Goal: Task Accomplishment & Management: Use online tool/utility

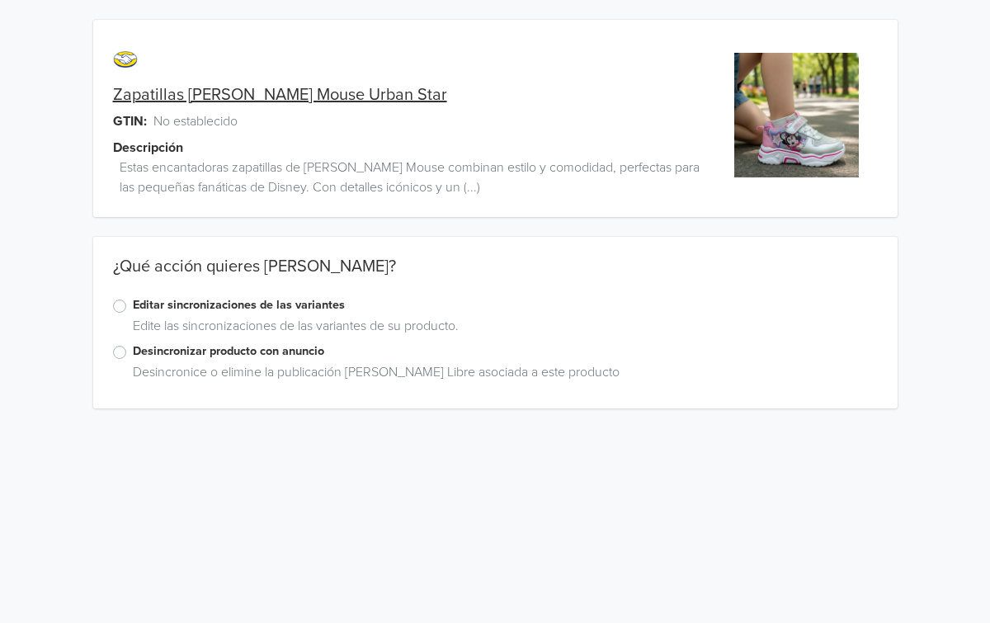
click at [133, 307] on label "Editar sincronizaciones de las variantes" at bounding box center [505, 305] width 745 height 18
click at [0, 0] on input "Editar sincronizaciones de las variantes" at bounding box center [0, 0] width 0 height 0
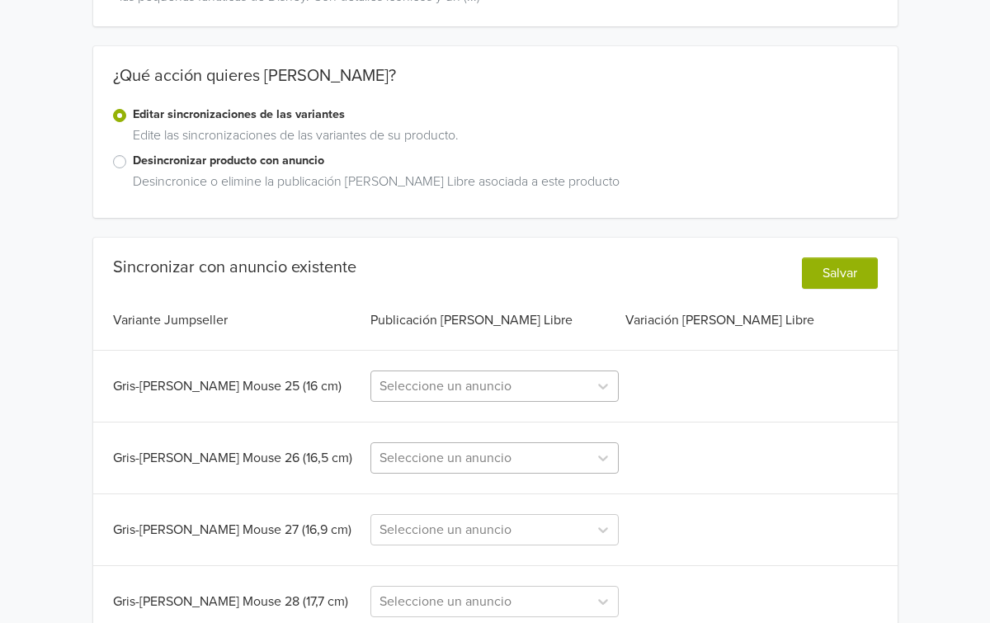
click at [475, 402] on div "Seleccione un anuncio" at bounding box center [494, 385] width 248 height 31
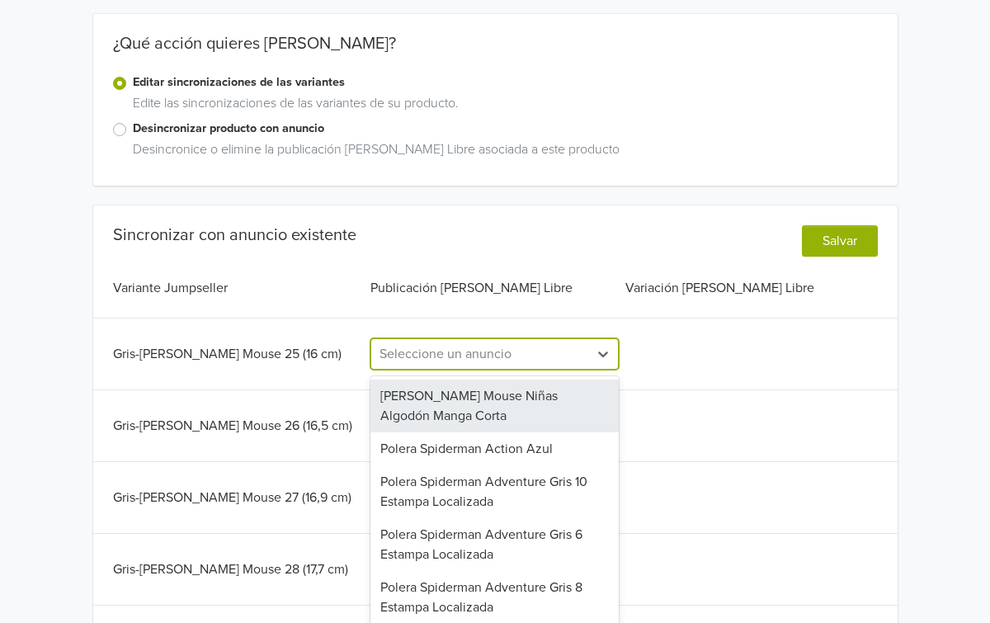
scroll to position [230, 0]
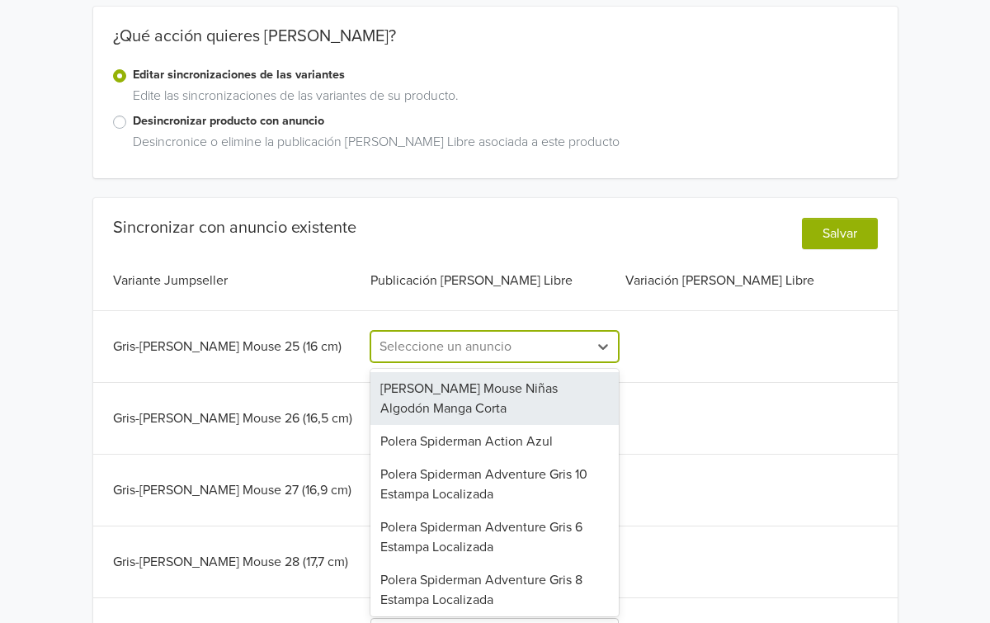
paste input "Zapatillas [PERSON_NAME] Mouse Urban Star"
type input "Zapatillas [PERSON_NAME] Mouse Urban Star"
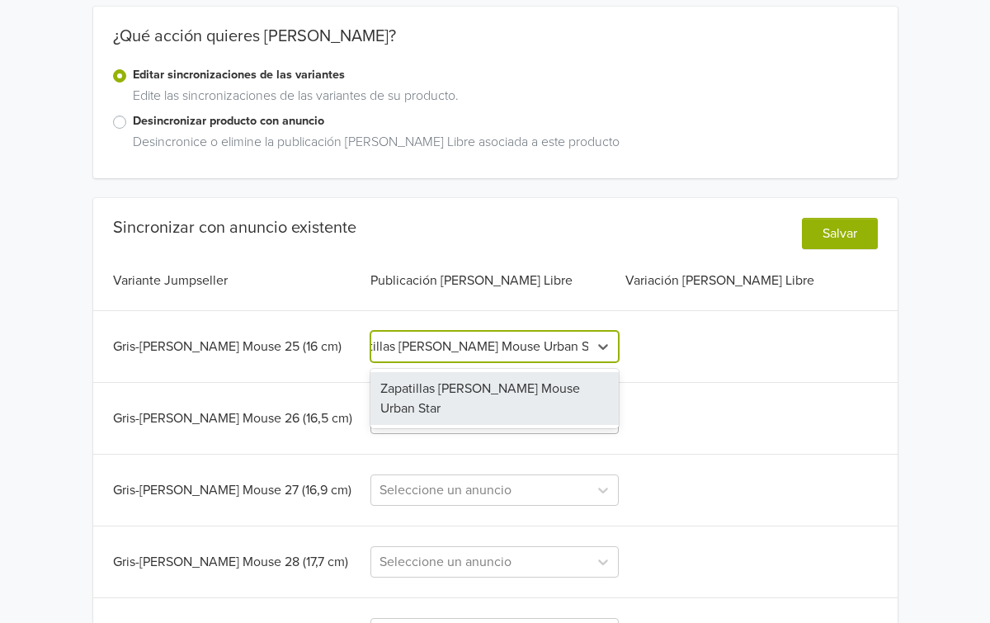
click at [476, 403] on div "Zapatillas [PERSON_NAME] Mouse Urban Star" at bounding box center [494, 398] width 248 height 53
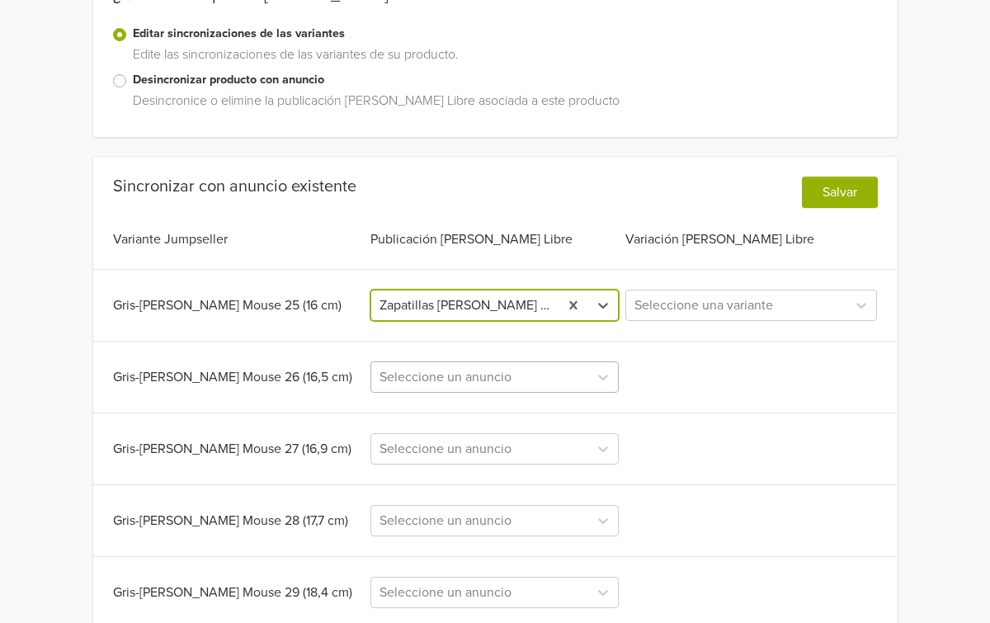
click at [556, 393] on div "Seleccione un anuncio" at bounding box center [494, 376] width 248 height 31
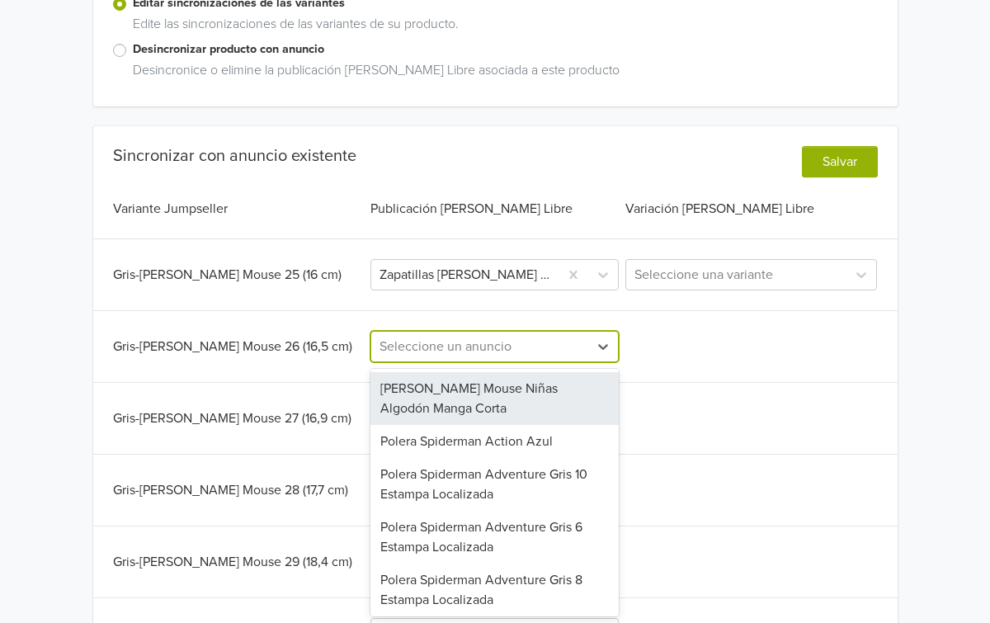
paste input "Zapatillas [PERSON_NAME] Mouse Urban Star"
type input "Zapatillas [PERSON_NAME] Mouse Urban Star"
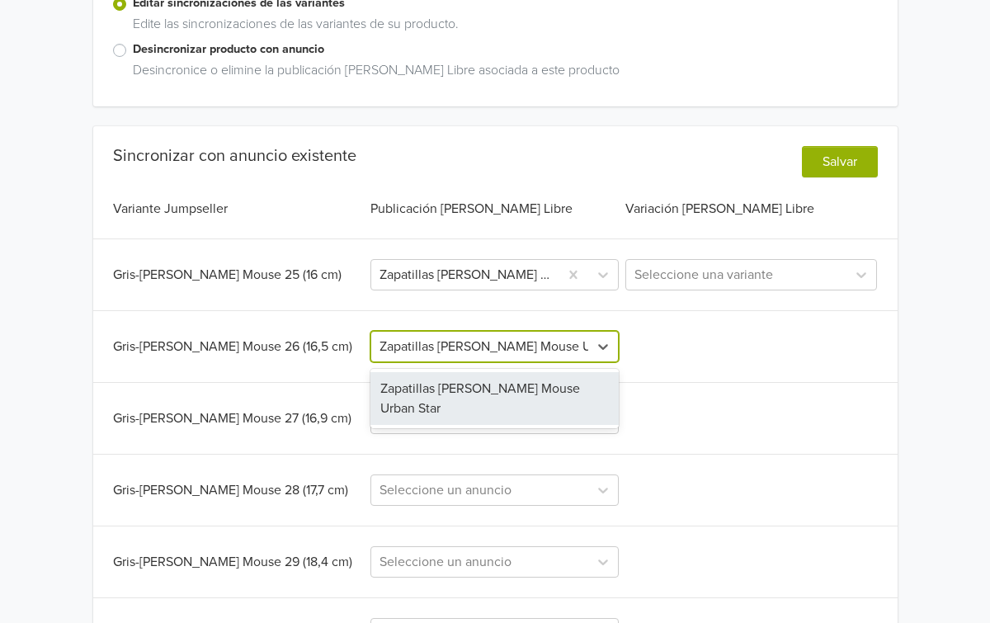
scroll to position [0, 39]
click at [544, 403] on div "Zapatillas [PERSON_NAME] Mouse Urban Star" at bounding box center [494, 398] width 248 height 53
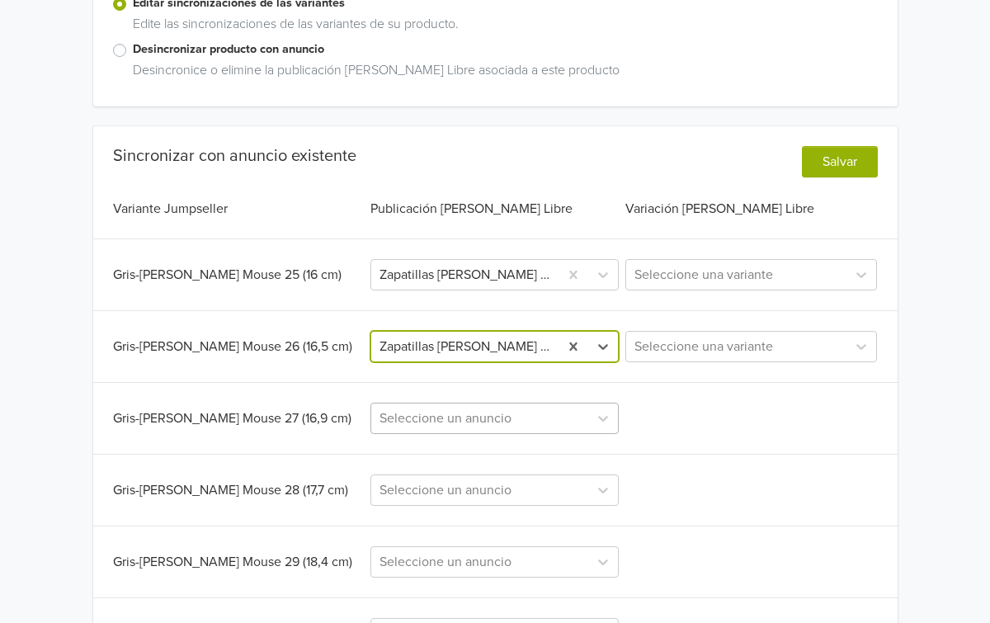
click at [533, 422] on div "Seleccione un anuncio" at bounding box center [494, 418] width 248 height 31
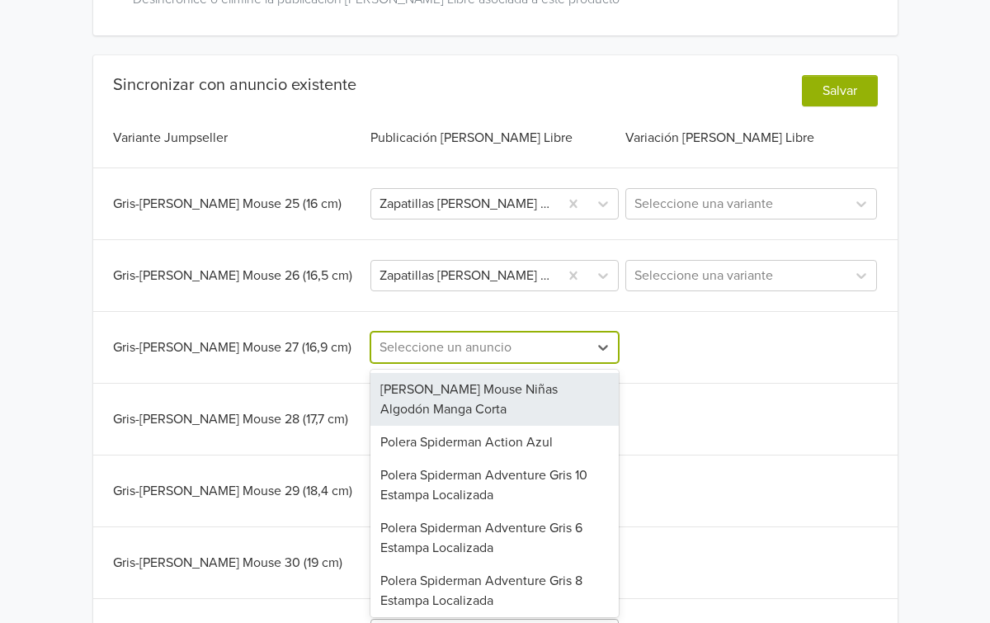
scroll to position [374, 0]
paste input "Zapatillas [PERSON_NAME] Mouse Urban Star"
type input "Zapatillas [PERSON_NAME] Mouse Urban Star"
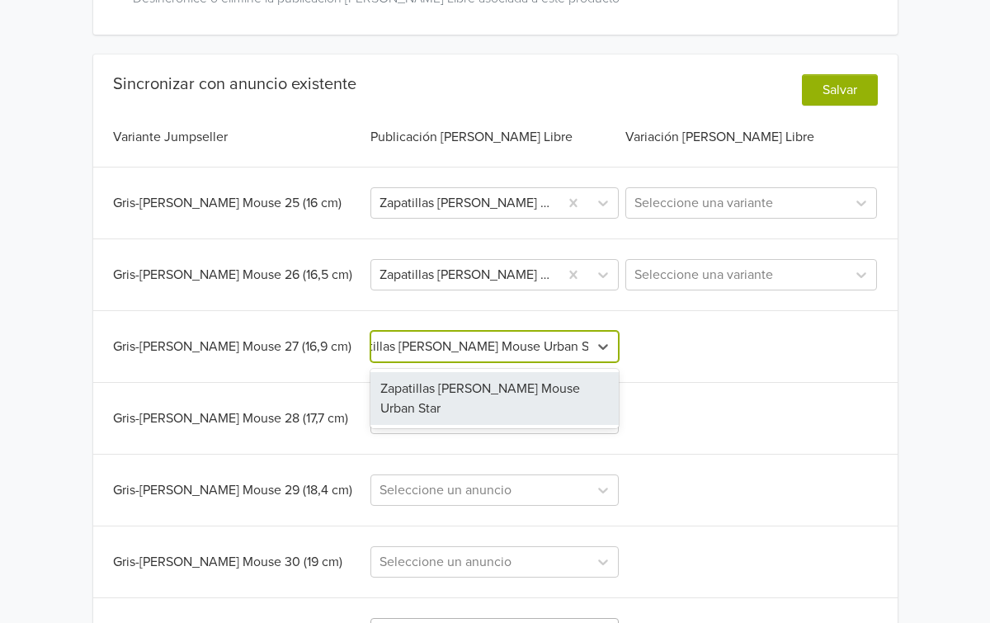
click at [533, 422] on div "Zapatillas [PERSON_NAME] Mouse Urban Star" at bounding box center [494, 398] width 248 height 53
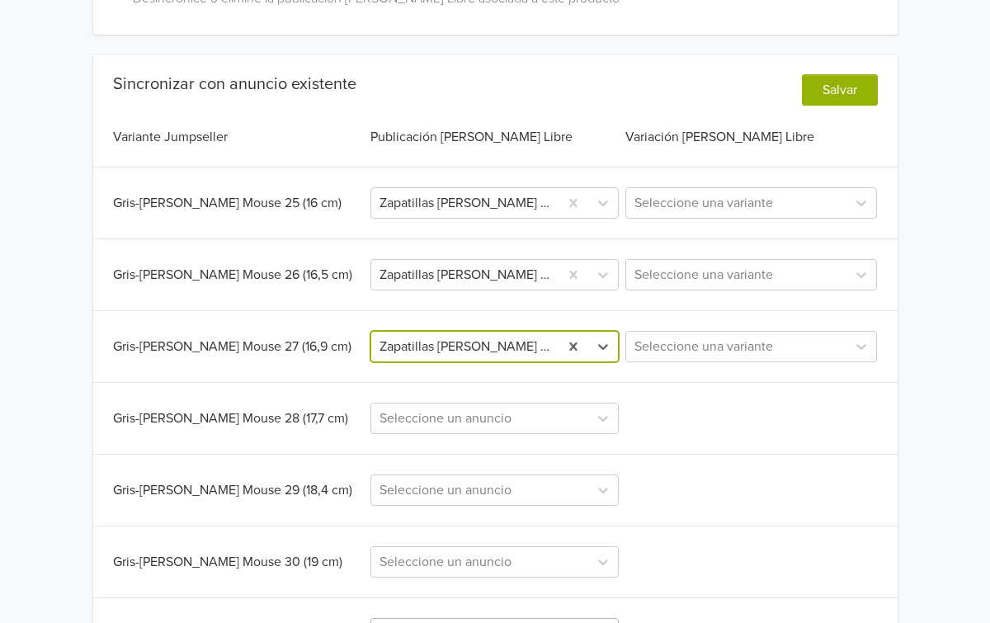
scroll to position [0, 0]
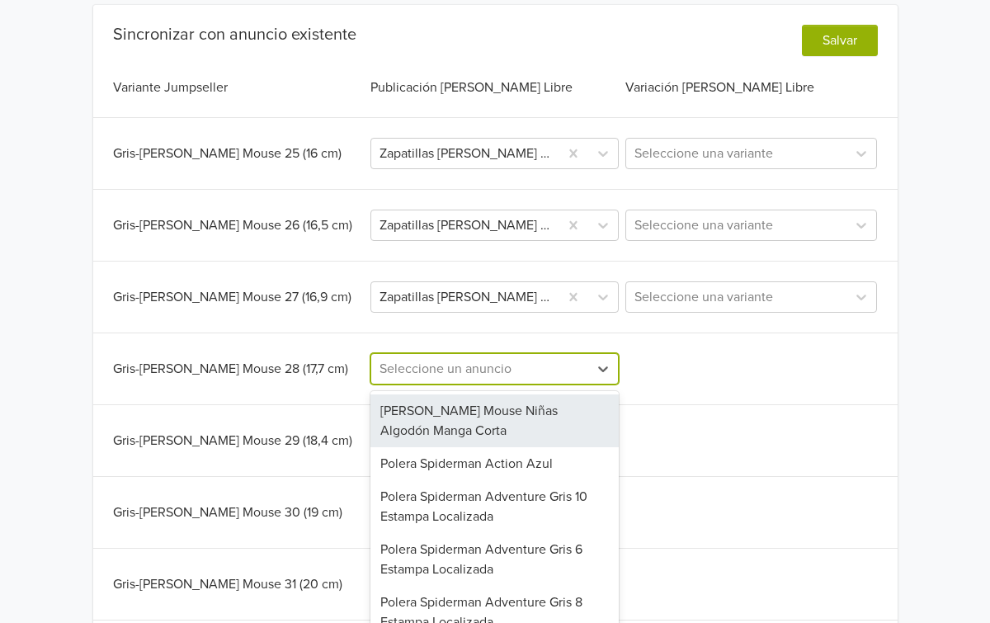
click at [527, 384] on div "[PERSON_NAME] Mouse Niñas Algodón Manga Corta, 1 of 58. 58 results available. U…" at bounding box center [494, 368] width 248 height 31
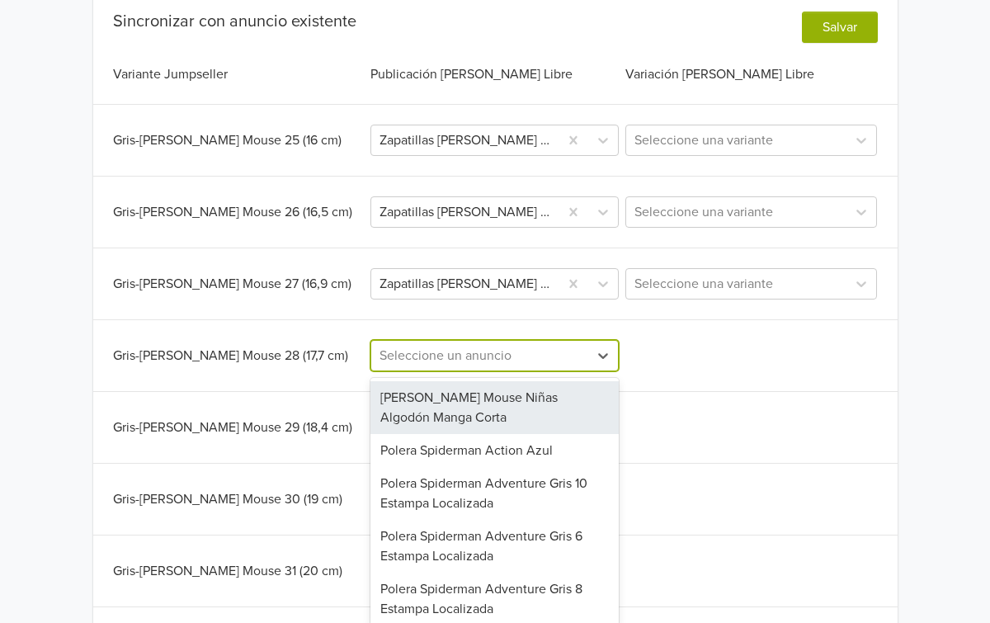
scroll to position [446, 0]
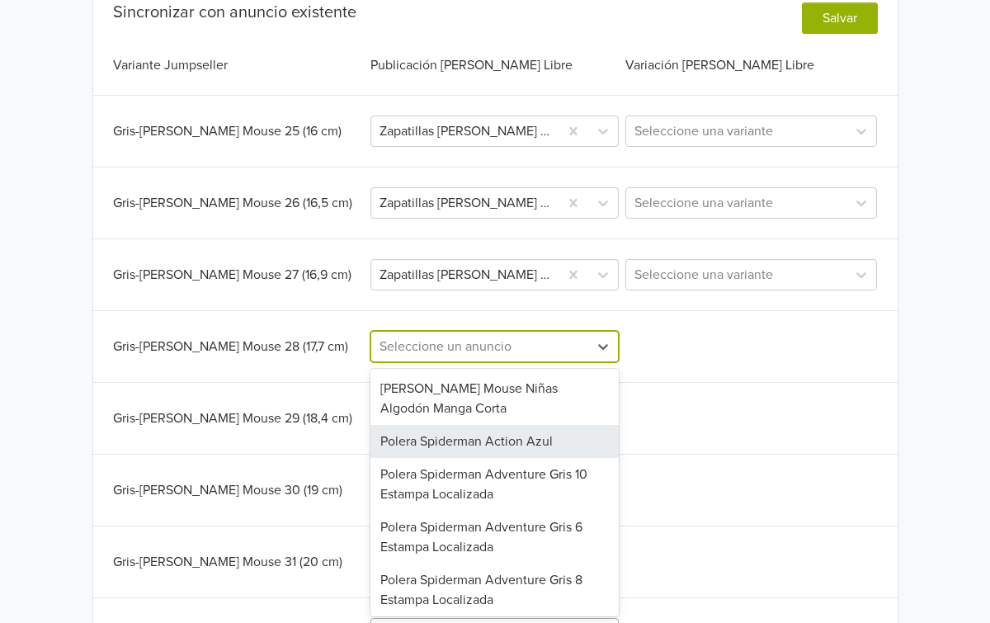
paste input "Zapatillas [PERSON_NAME] Mouse Urban Star"
type input "Zapatillas [PERSON_NAME] Mouse Urban Star"
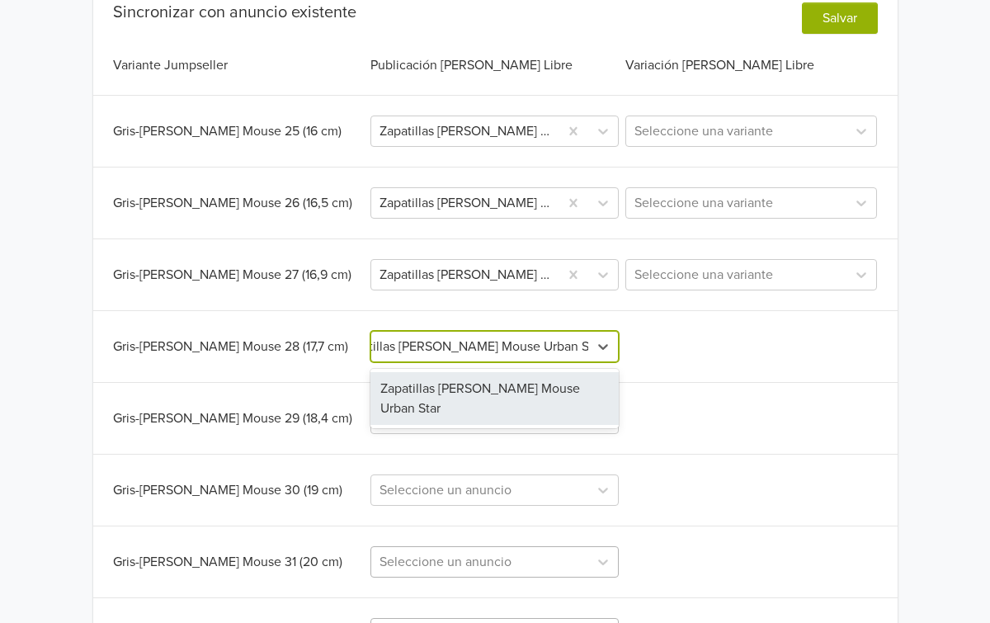
click at [521, 407] on div "Zapatillas [PERSON_NAME] Mouse Urban Star" at bounding box center [494, 398] width 248 height 53
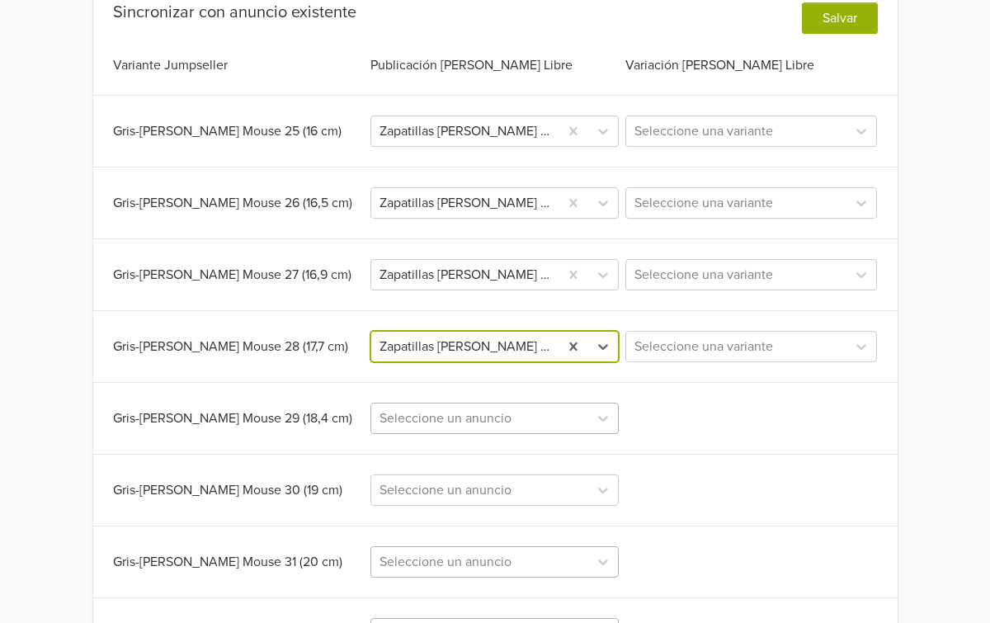
click at [523, 426] on div "Seleccione un anuncio" at bounding box center [494, 418] width 248 height 31
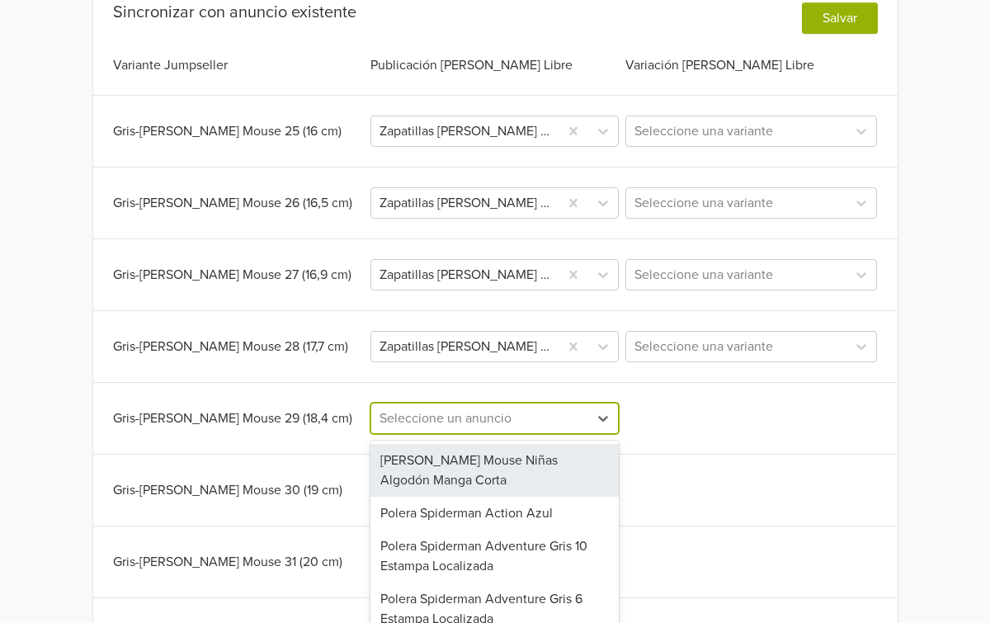
scroll to position [517, 0]
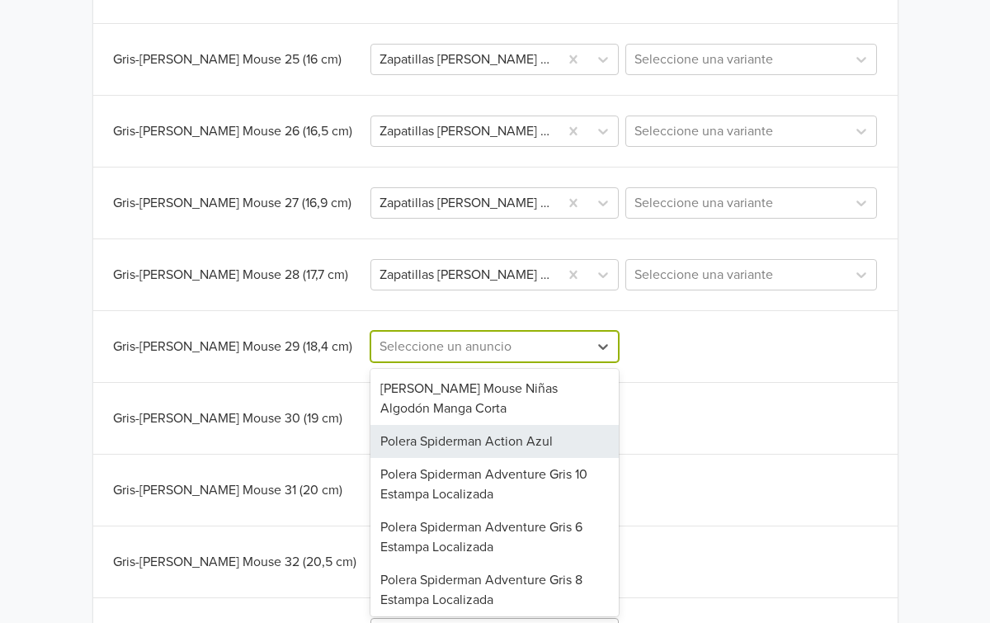
paste input "Zapatillas [PERSON_NAME] Mouse Urban Star"
type input "Zapatillas [PERSON_NAME] Mouse Urban Star"
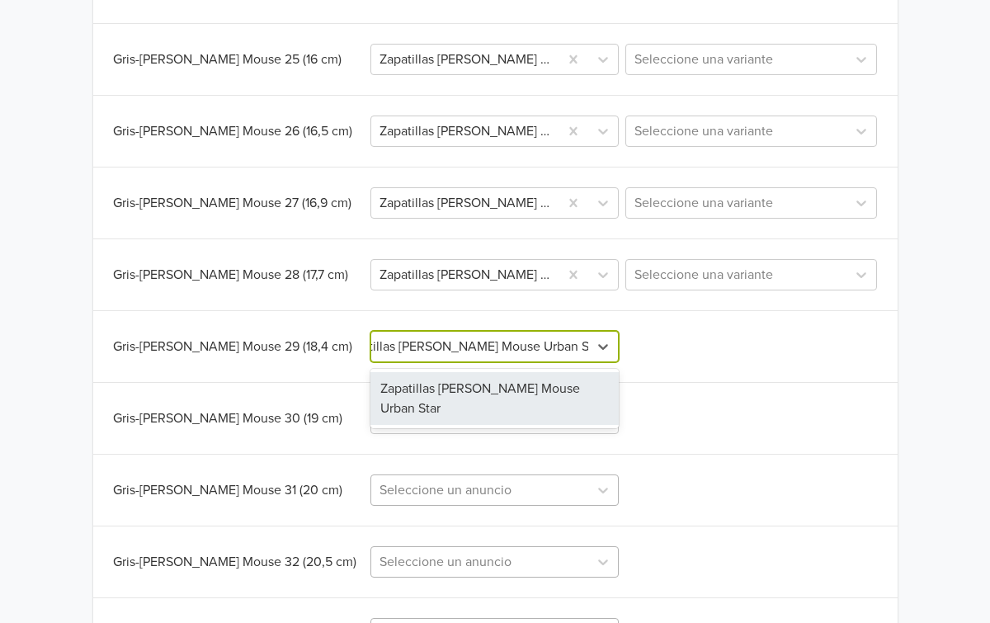
click at [519, 404] on div "Zapatillas [PERSON_NAME] Mouse Urban Star" at bounding box center [494, 398] width 248 height 53
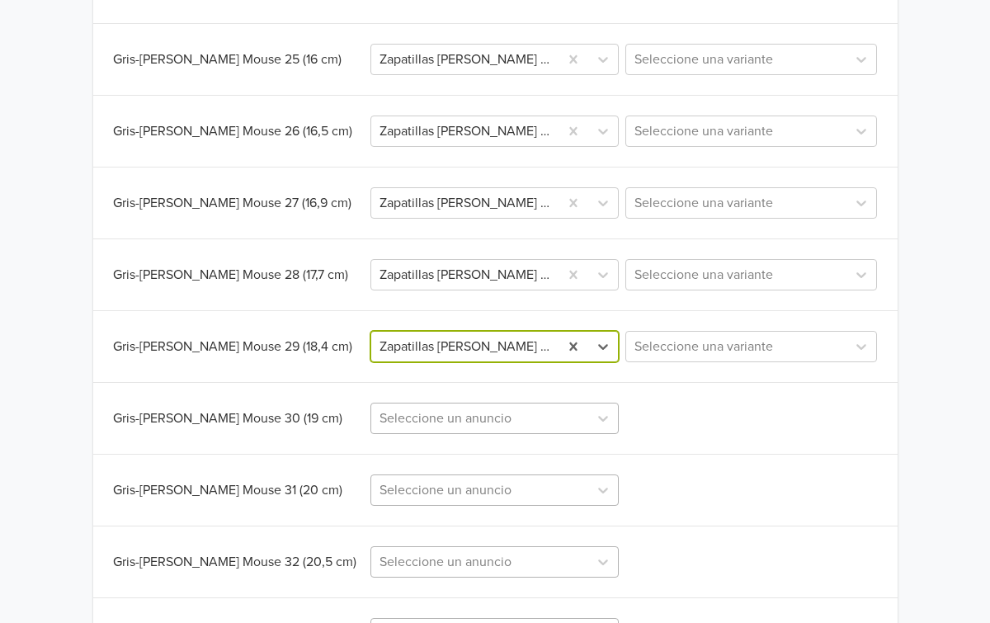
scroll to position [0, 0]
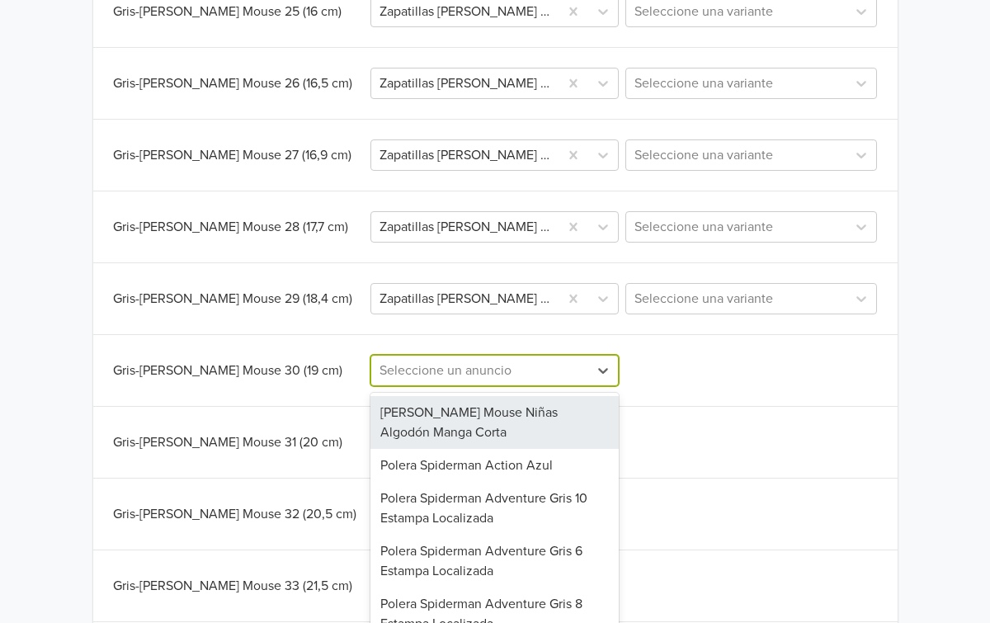
click at [516, 386] on div "[PERSON_NAME] Mouse Niñas Algodón Manga Corta, 1 of 58. 58 results available. U…" at bounding box center [494, 370] width 248 height 31
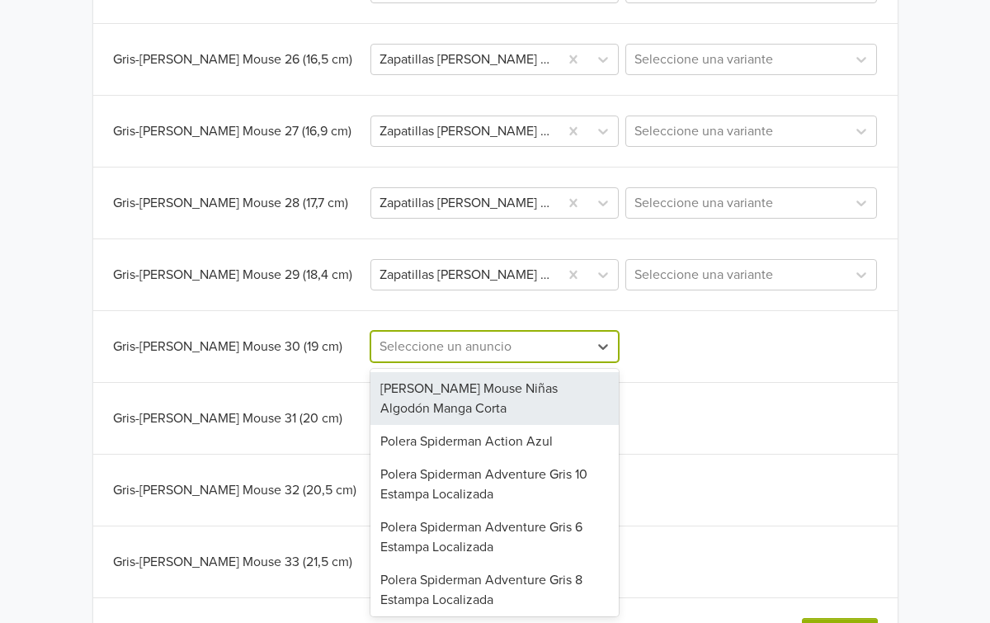
paste input "Zapatillas [PERSON_NAME] Mouse Urban Star"
type input "Zapatillas [PERSON_NAME] Mouse Urban Star"
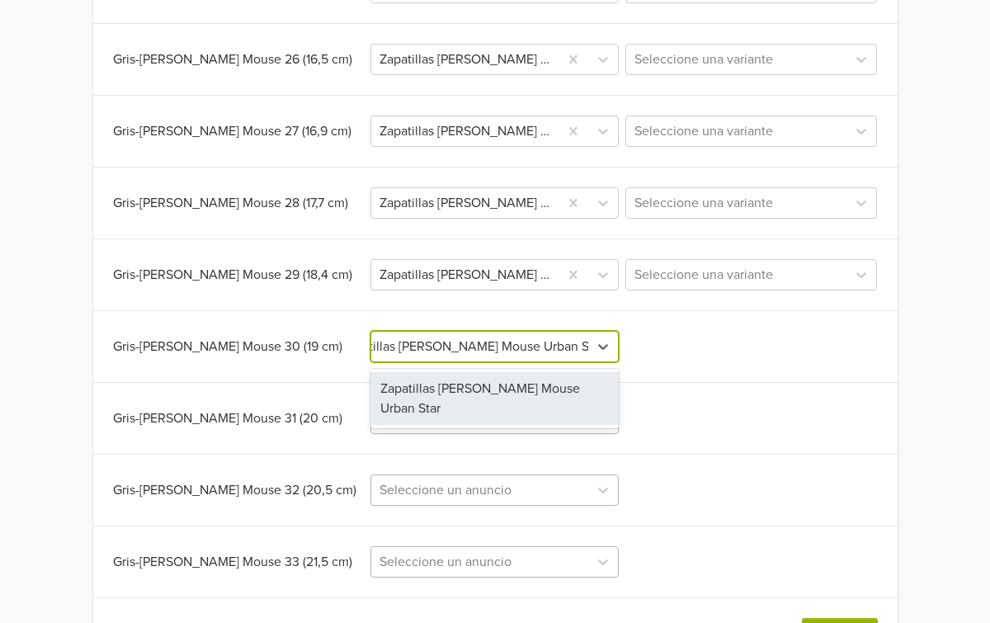
click at [512, 401] on div "Zapatillas [PERSON_NAME] Mouse Urban Star" at bounding box center [494, 398] width 248 height 53
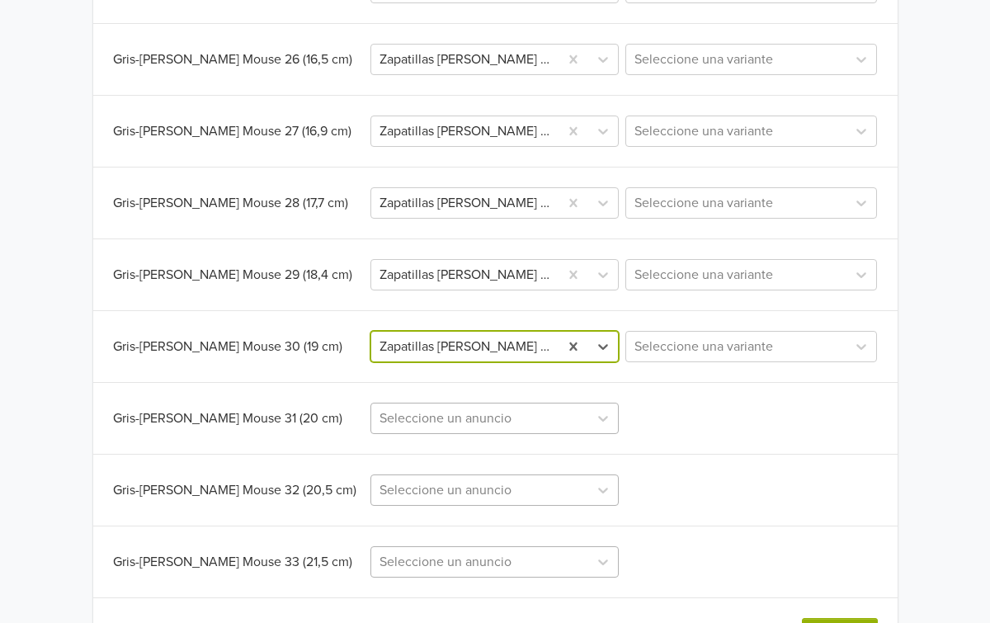
scroll to position [0, 0]
click at [502, 427] on div "Seleccione un anuncio" at bounding box center [494, 418] width 248 height 31
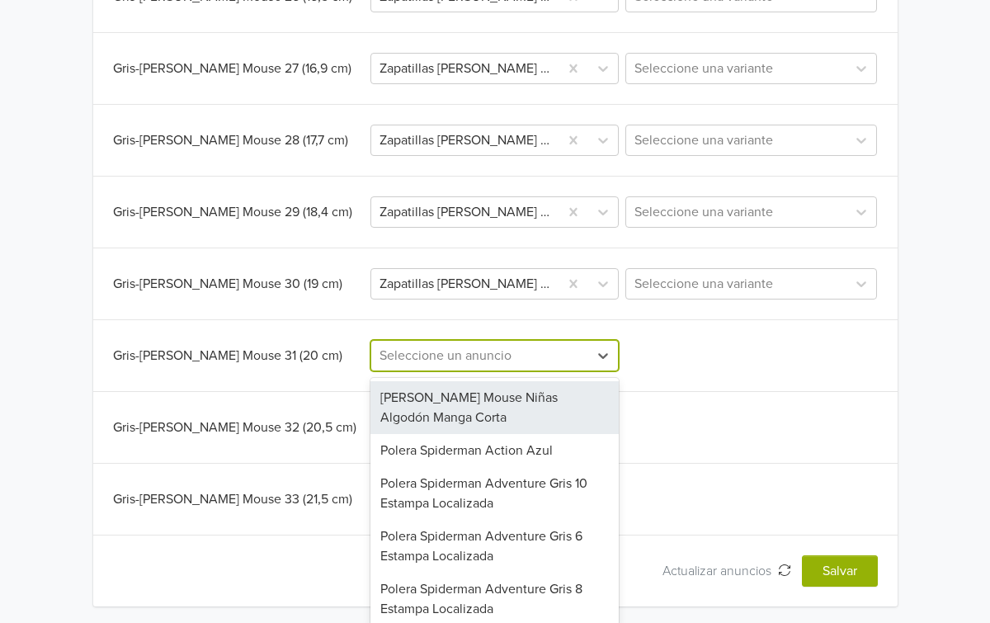
scroll to position [655, 0]
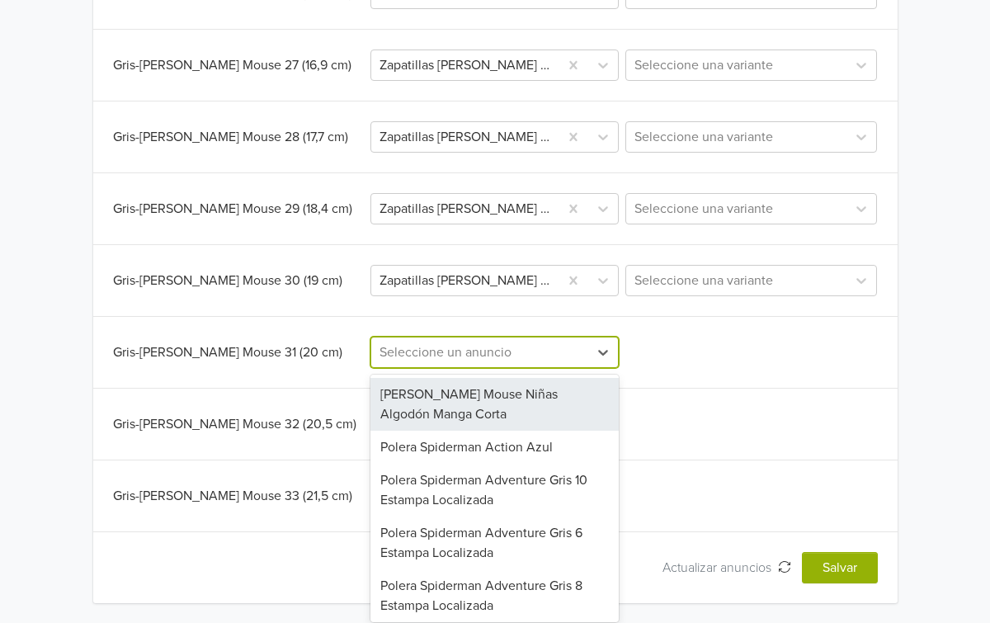
paste input "Zapatillas [PERSON_NAME] Mouse Urban Star"
type input "Zapatillas [PERSON_NAME] Mouse Urban Star"
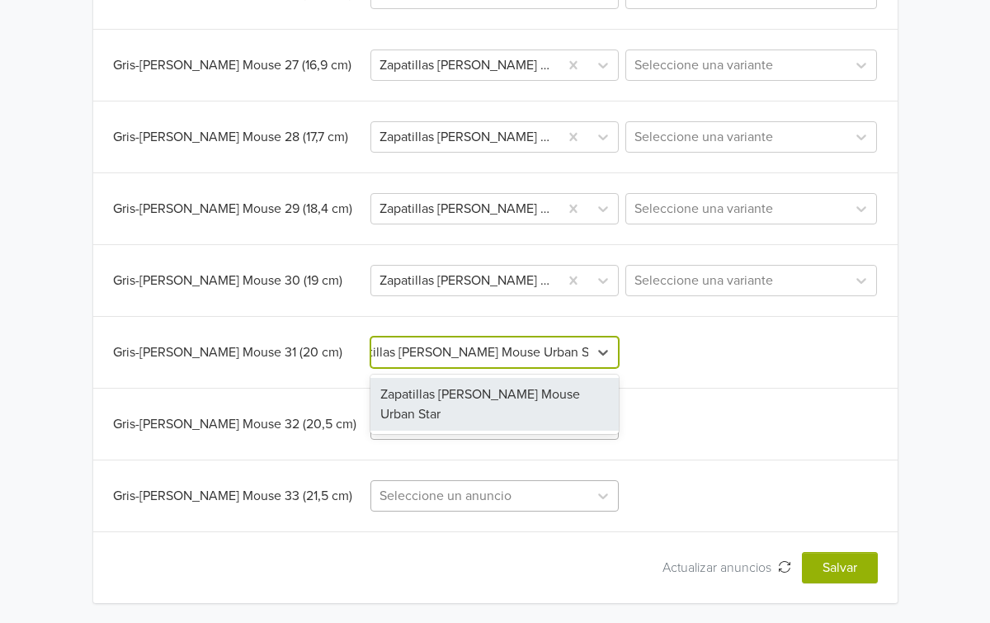
click at [498, 411] on div "Zapatillas [PERSON_NAME] Mouse Urban Star" at bounding box center [494, 404] width 248 height 53
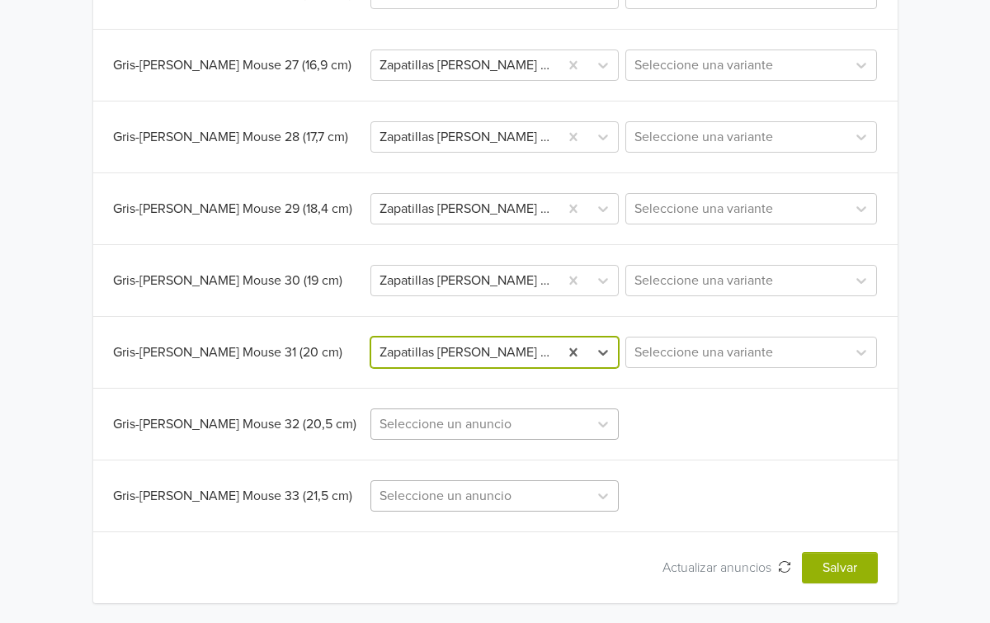
scroll to position [0, 0]
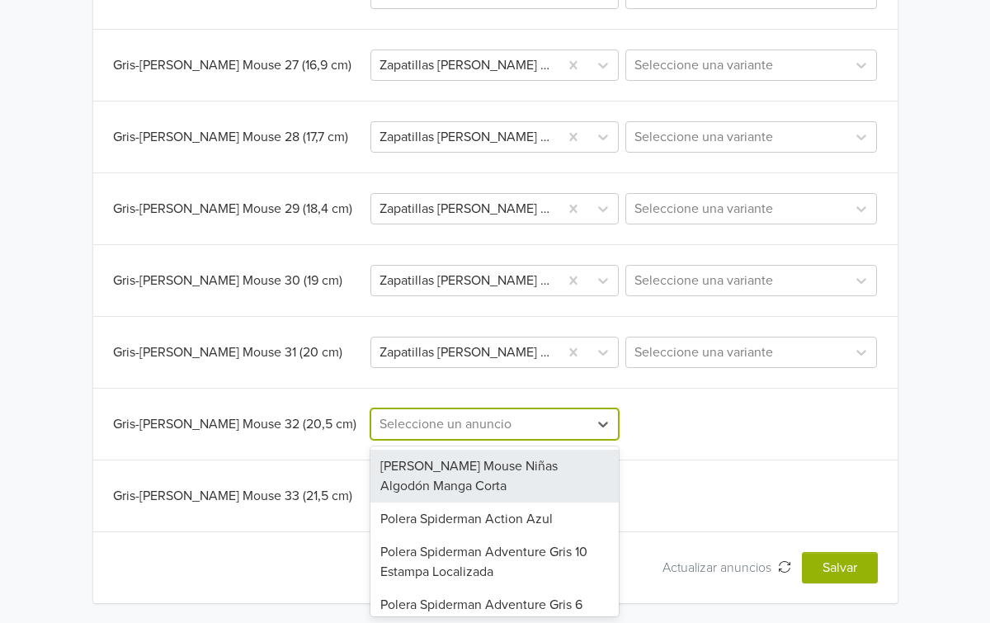
click at [496, 428] on div at bounding box center [480, 424] width 200 height 23
paste input "Zapatillas [PERSON_NAME] Mouse Urban Star"
type input "Zapatillas [PERSON_NAME] Mouse Urban Star"
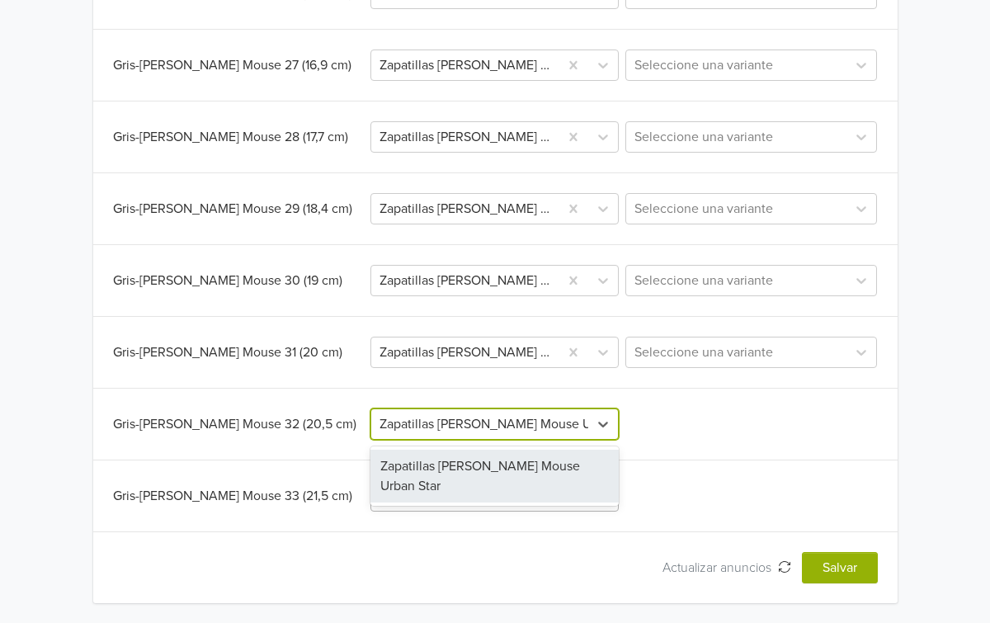
scroll to position [0, 39]
click at [492, 478] on div "Zapatillas [PERSON_NAME] Mouse Urban Star" at bounding box center [494, 476] width 248 height 53
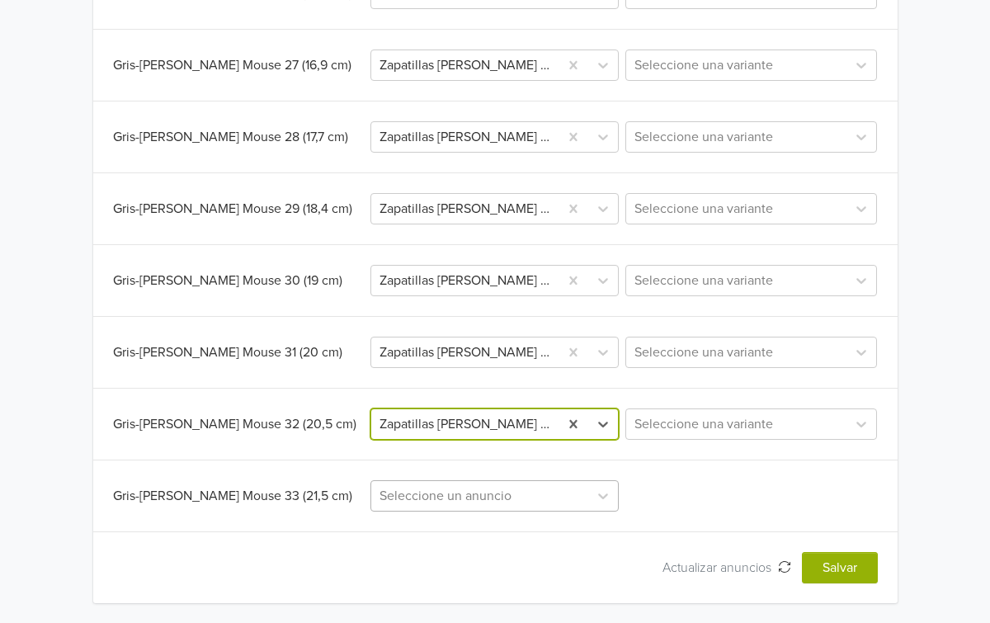
scroll to position [0, 0]
click at [485, 496] on div "Seleccione un anuncio" at bounding box center [494, 495] width 248 height 31
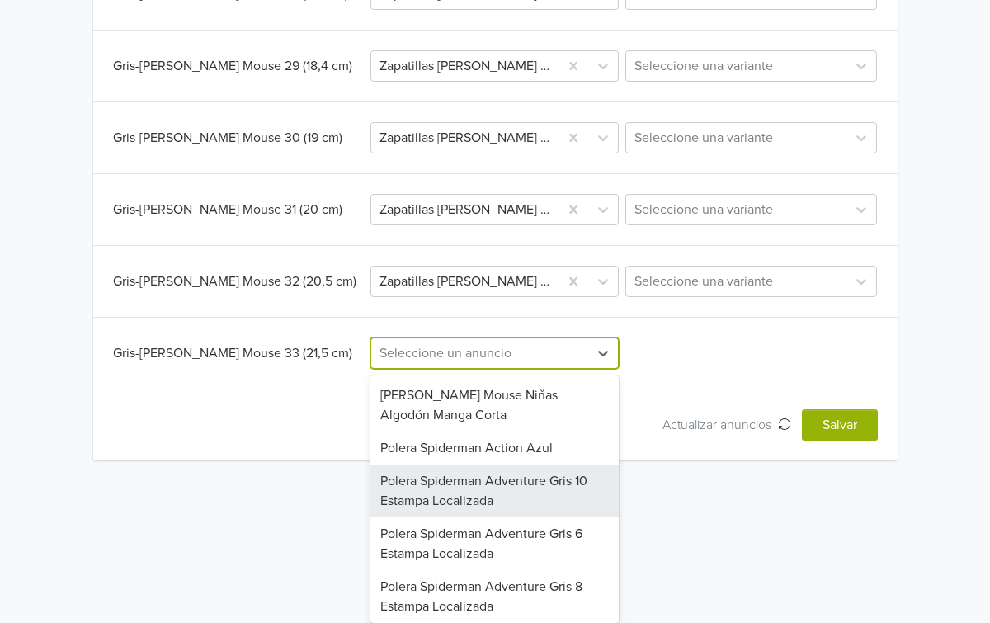
paste input "Zapatillas [PERSON_NAME] Mouse Urban Star"
type input "Zapatillas [PERSON_NAME] Mouse Urban Star"
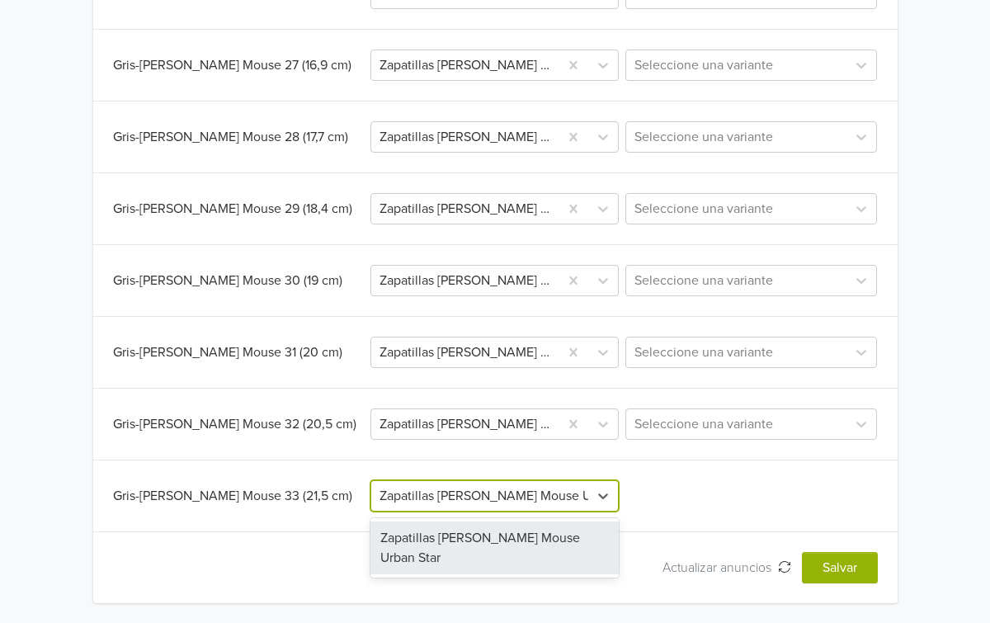
scroll to position [0, 39]
drag, startPoint x: 497, startPoint y: 550, endPoint x: 521, endPoint y: 545, distance: 24.3
click at [498, 550] on div "Zapatillas [PERSON_NAME] Mouse Urban Star" at bounding box center [494, 547] width 248 height 53
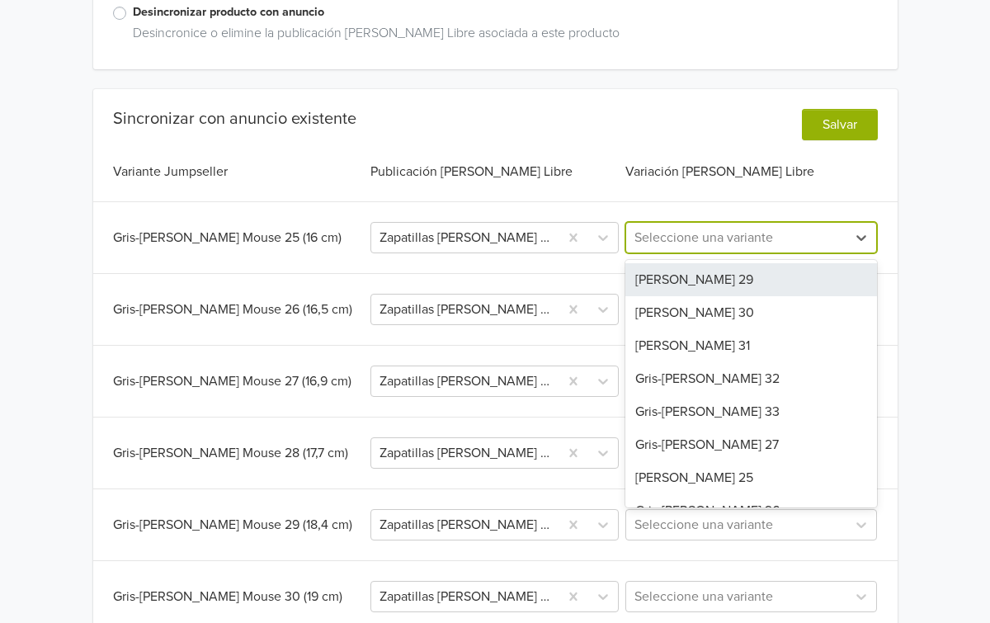
click at [829, 242] on div at bounding box center [736, 237] width 204 height 23
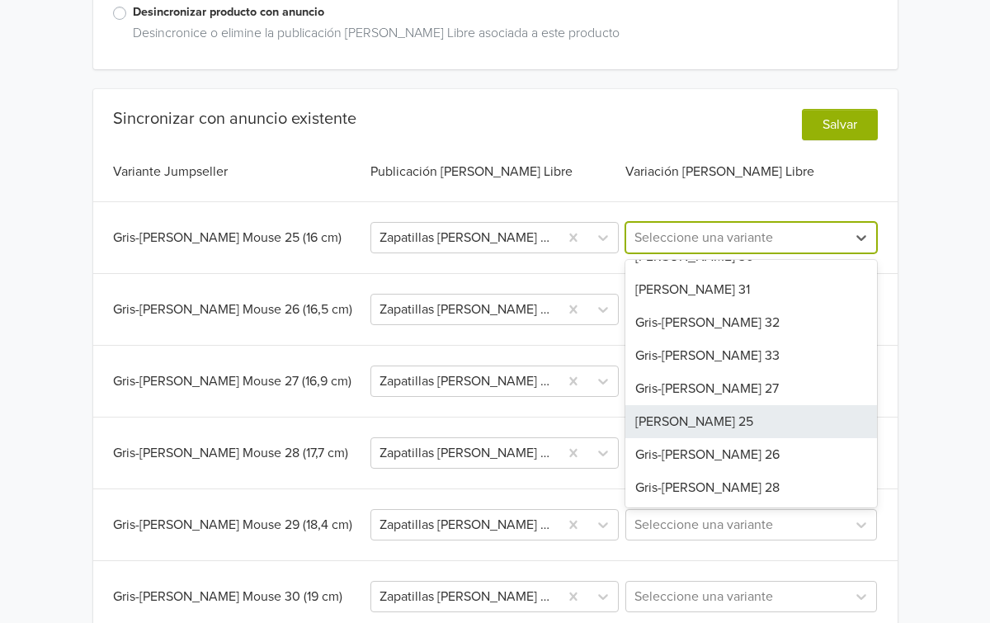
click at [733, 411] on div "[PERSON_NAME] 25" at bounding box center [751, 421] width 252 height 33
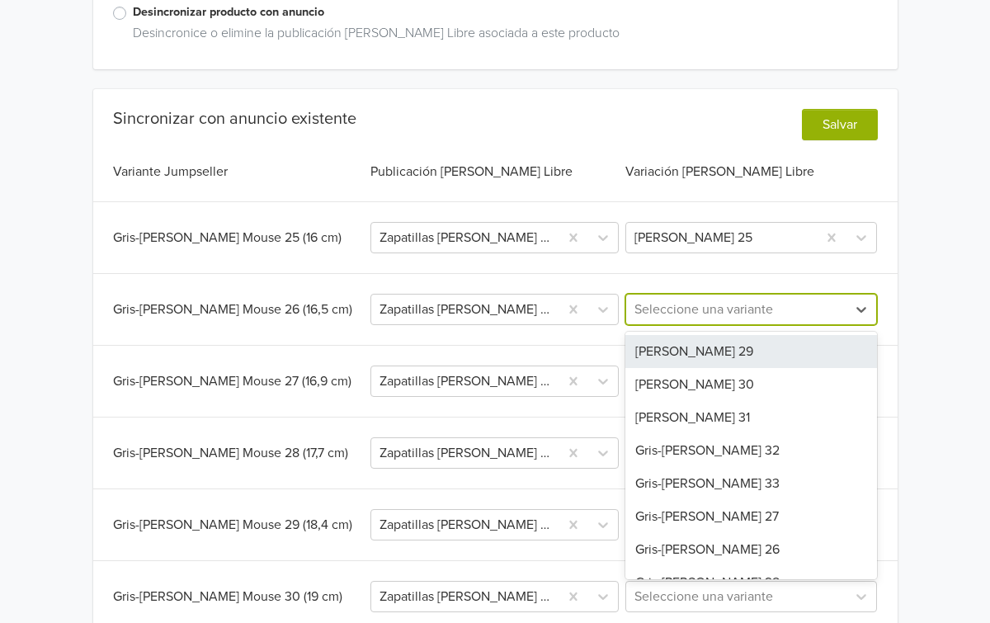
click at [788, 311] on div at bounding box center [736, 309] width 204 height 23
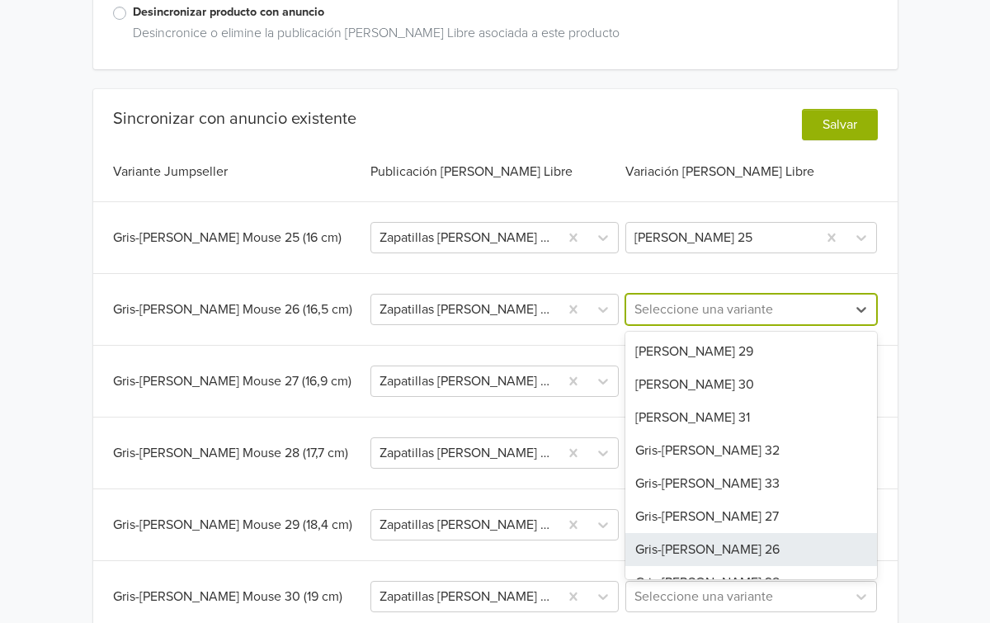
click at [717, 542] on div "Gris-[PERSON_NAME] 26" at bounding box center [751, 549] width 252 height 33
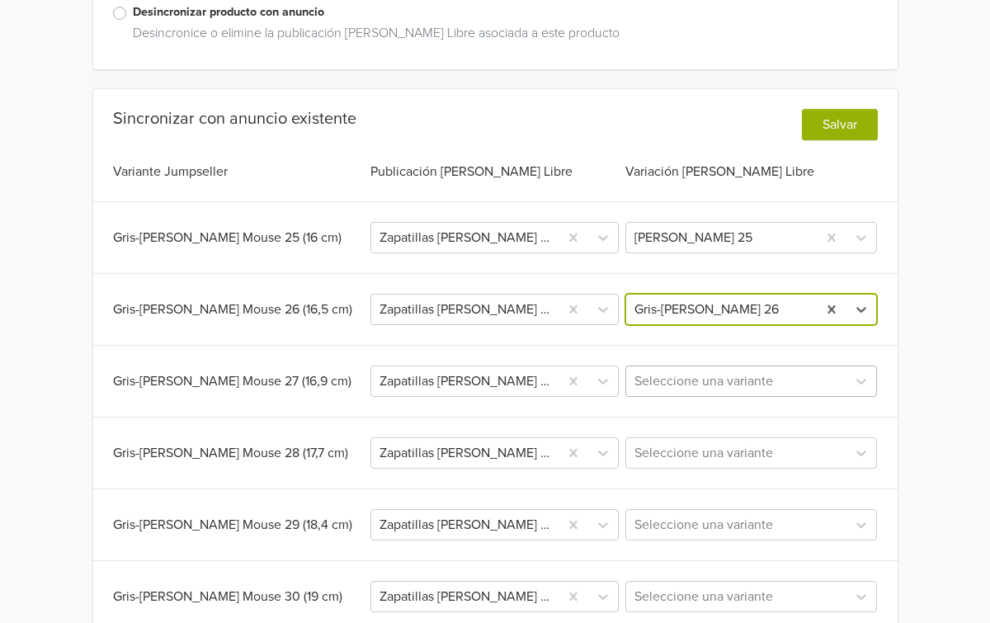
click at [771, 387] on div "Seleccione una variante" at bounding box center [751, 381] width 252 height 31
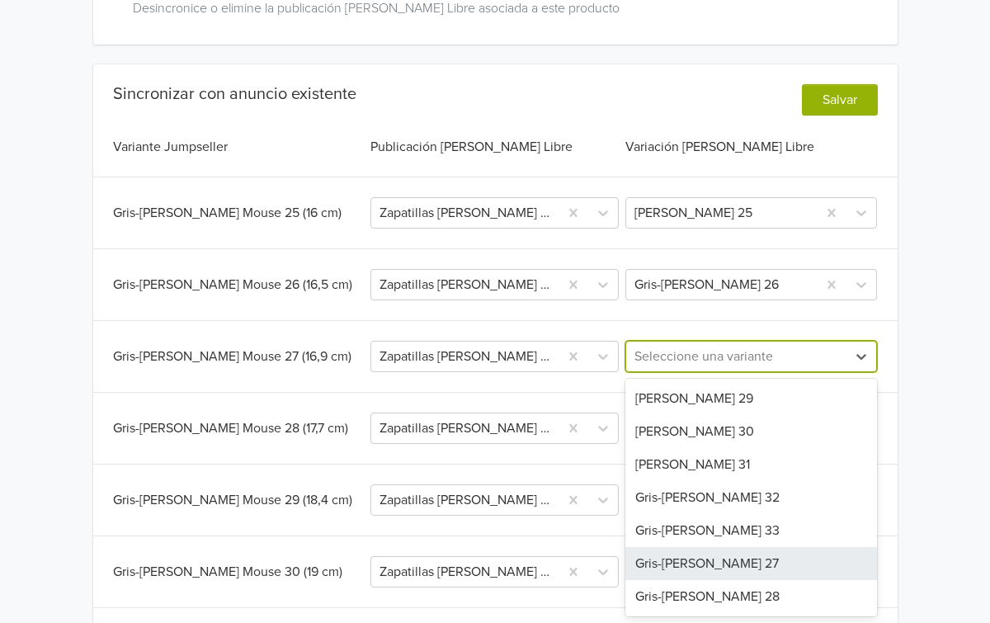
click at [733, 558] on div "Gris-[PERSON_NAME] 27" at bounding box center [751, 563] width 252 height 33
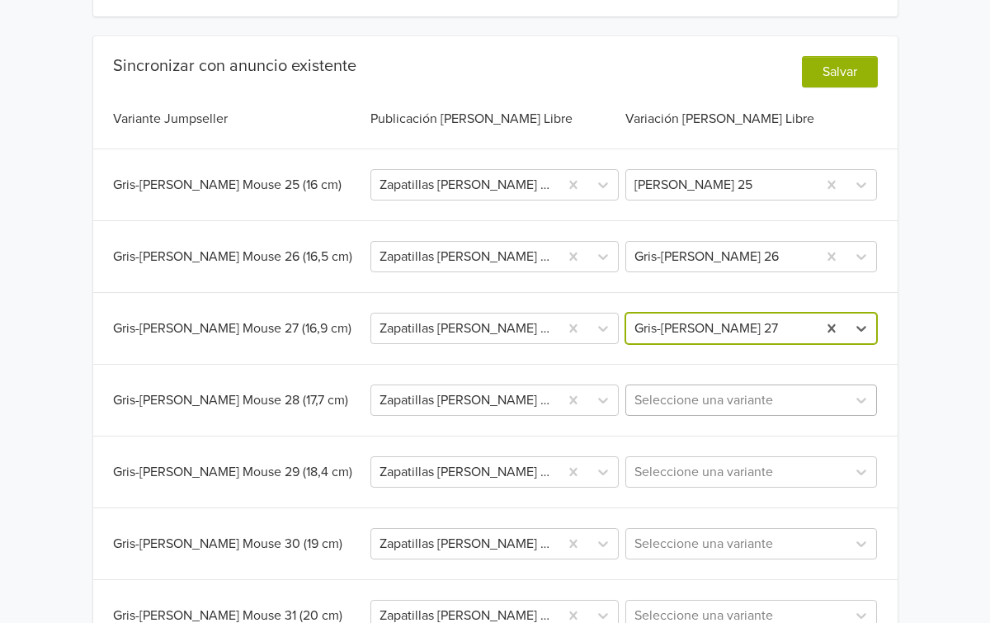
click at [763, 416] on div "Seleccione una variante" at bounding box center [751, 399] width 252 height 31
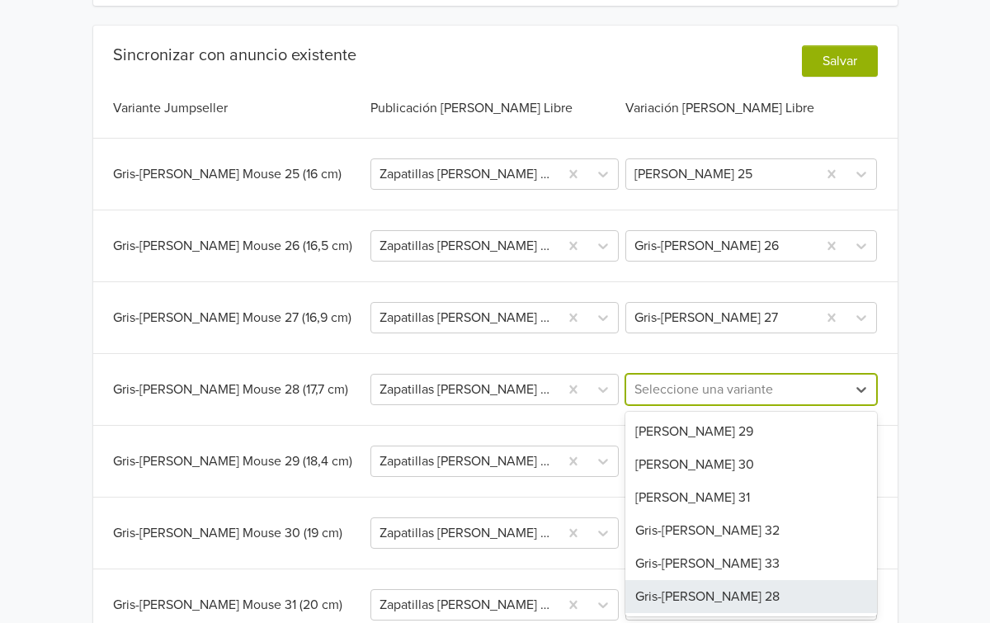
click at [731, 597] on div "Gris-[PERSON_NAME] 28" at bounding box center [751, 596] width 252 height 33
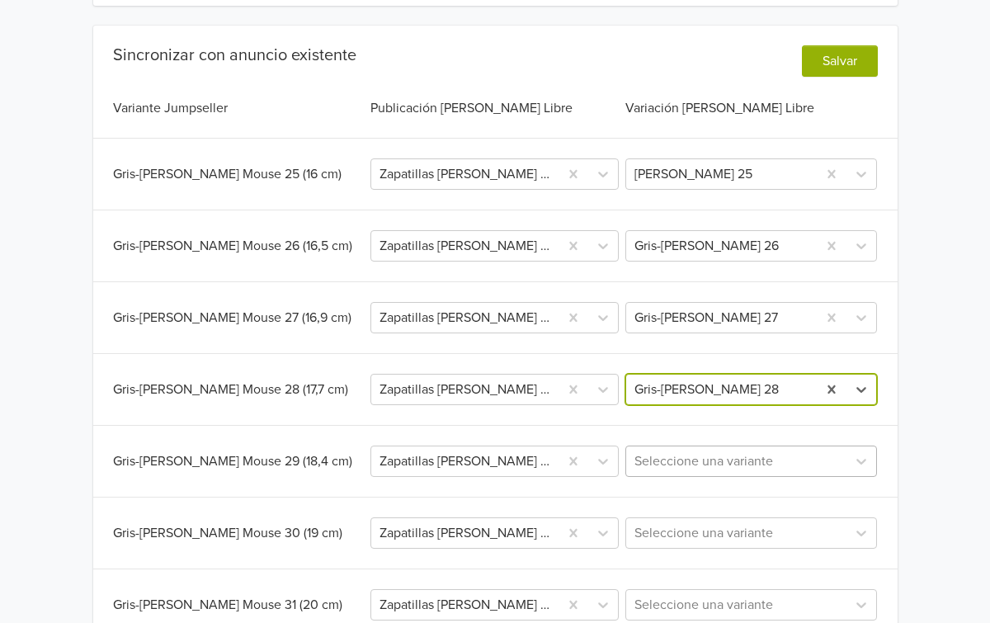
click at [755, 465] on div "Seleccione una variante" at bounding box center [751, 461] width 252 height 31
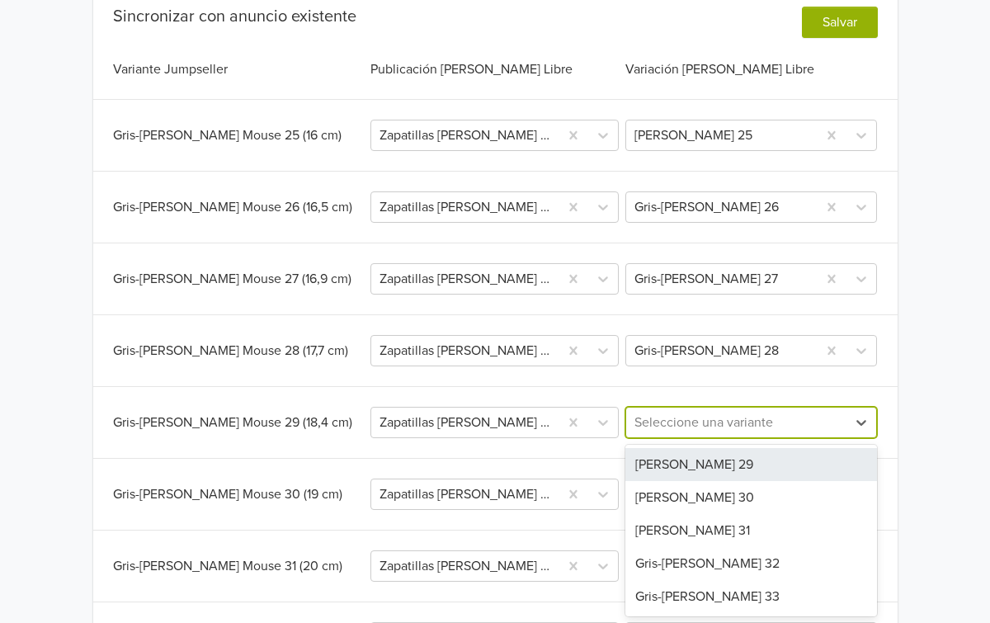
click at [698, 462] on div "[PERSON_NAME] 29" at bounding box center [751, 464] width 252 height 33
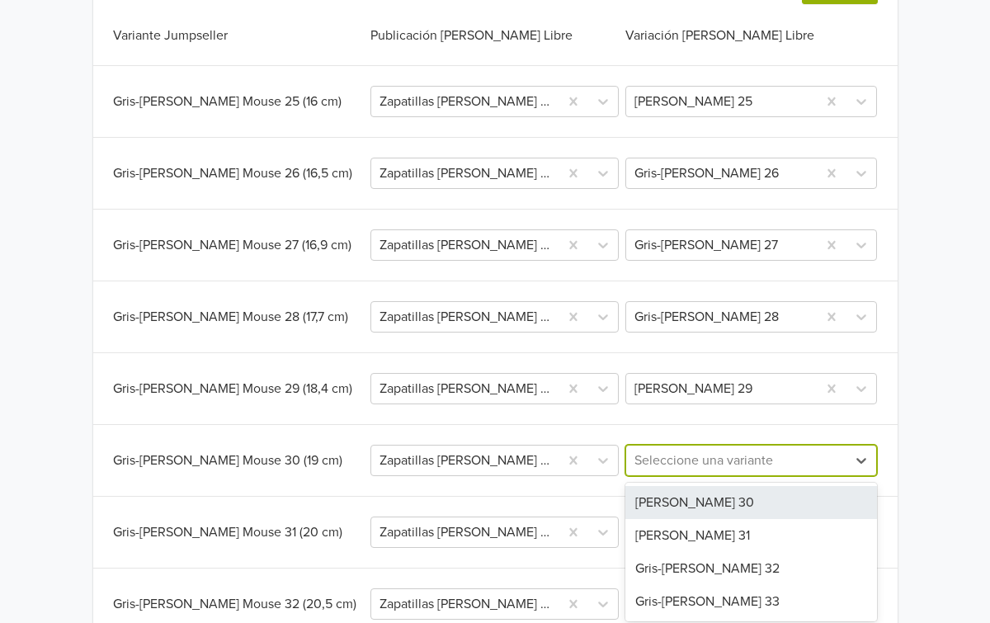
click at [726, 476] on div "[PERSON_NAME] 30, 1 of 4. 4 results available. Use Up and Down to choose option…" at bounding box center [751, 460] width 252 height 31
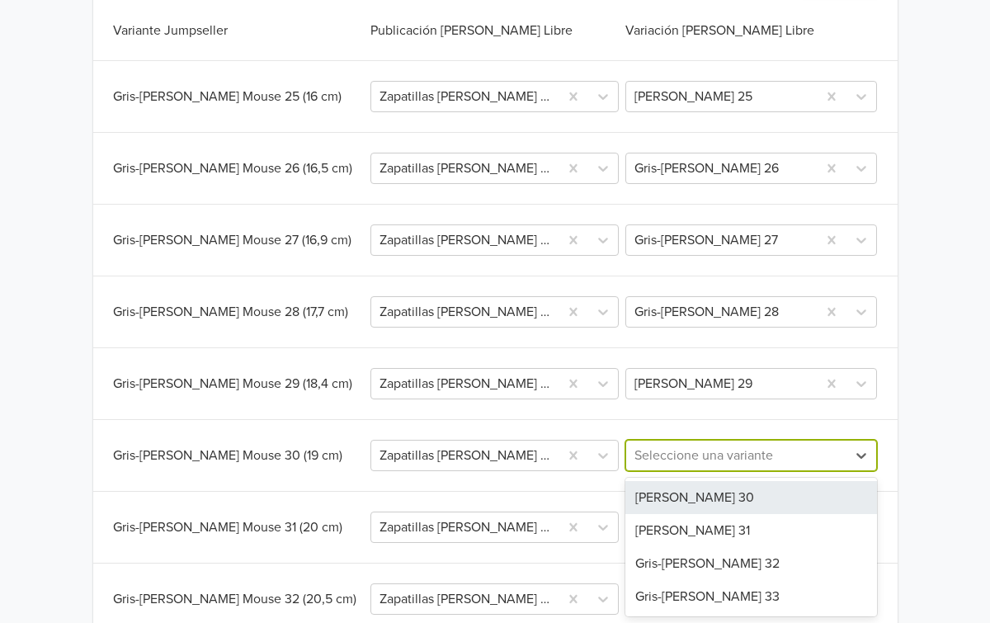
click at [715, 498] on div "[PERSON_NAME] 30" at bounding box center [751, 497] width 252 height 33
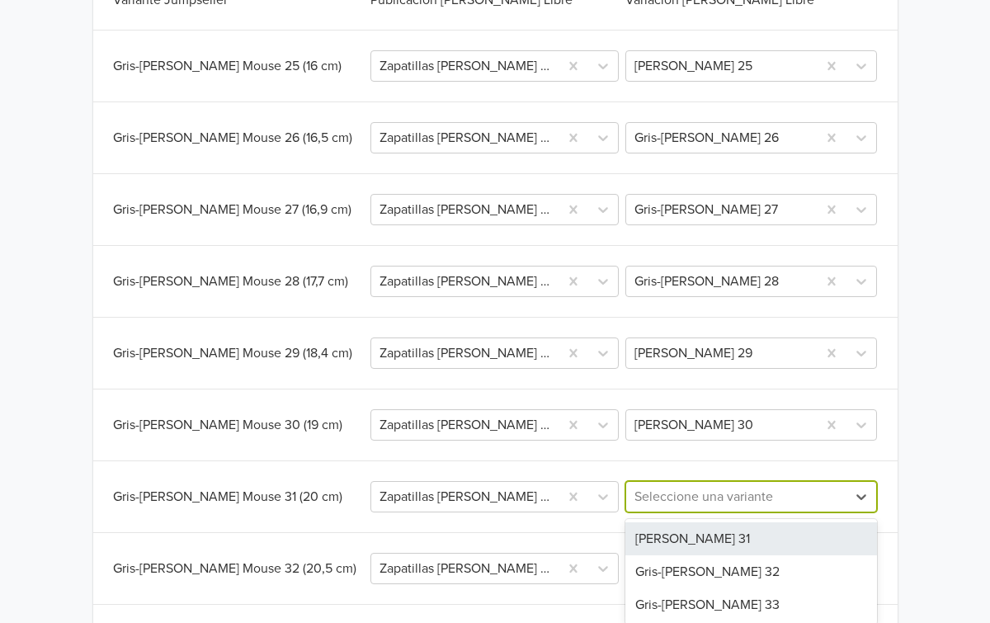
click at [731, 512] on div "[PERSON_NAME] 31, 1 of 3. 3 results available. Use Up and Down to choose option…" at bounding box center [751, 496] width 252 height 31
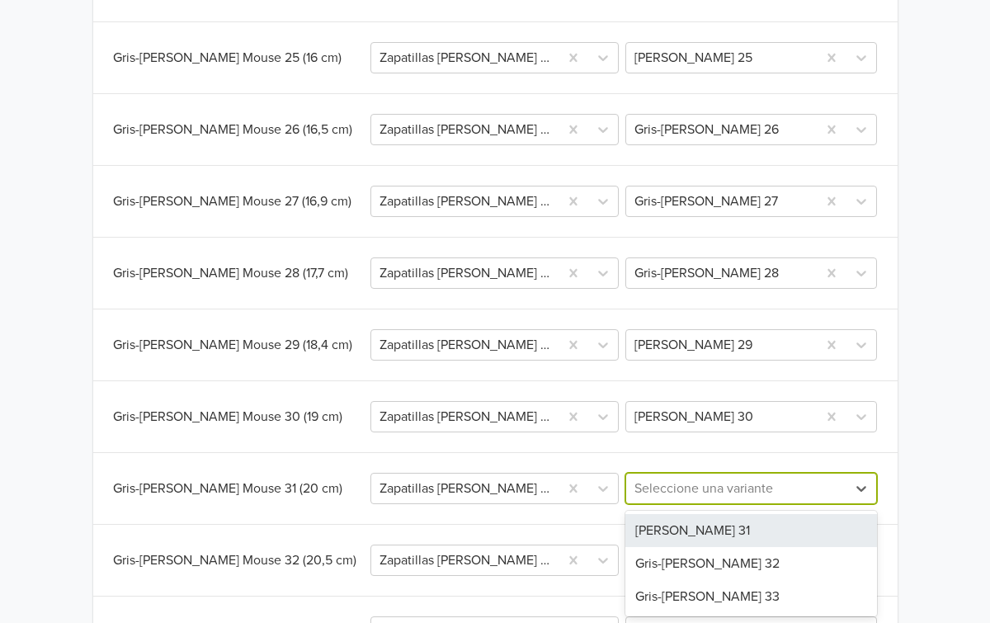
click at [711, 530] on div "[PERSON_NAME] 31" at bounding box center [751, 530] width 252 height 33
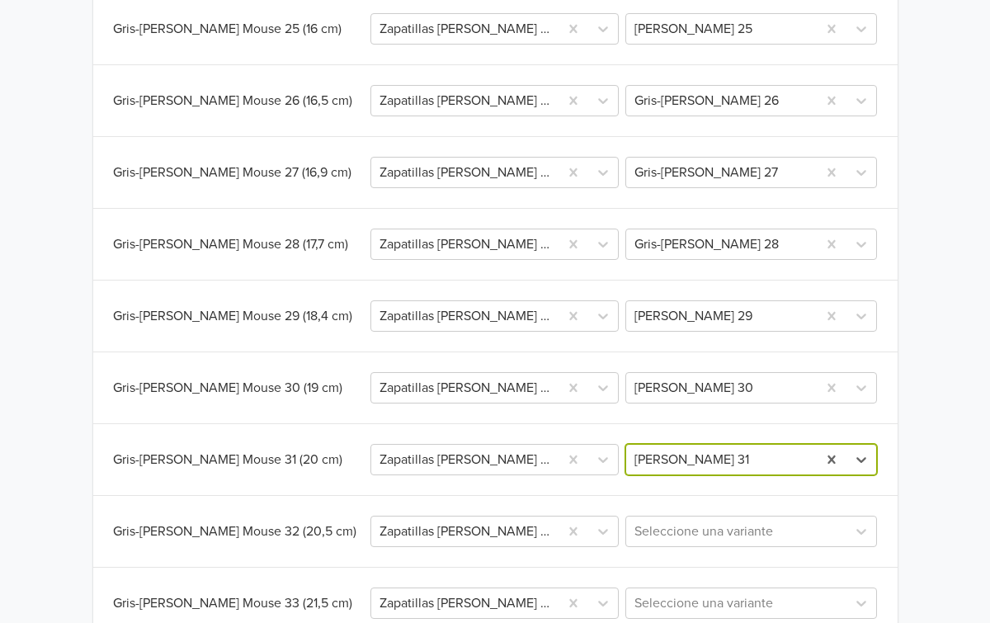
click at [738, 547] on div "Seleccione una variante" at bounding box center [751, 531] width 252 height 31
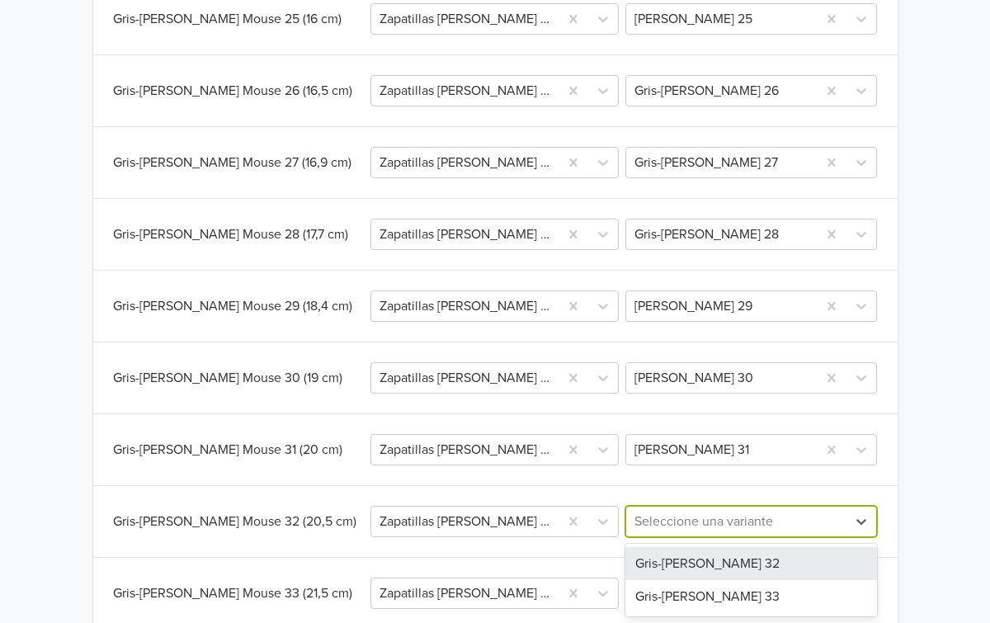
click at [718, 558] on div "Gris-[PERSON_NAME] 32" at bounding box center [751, 563] width 252 height 33
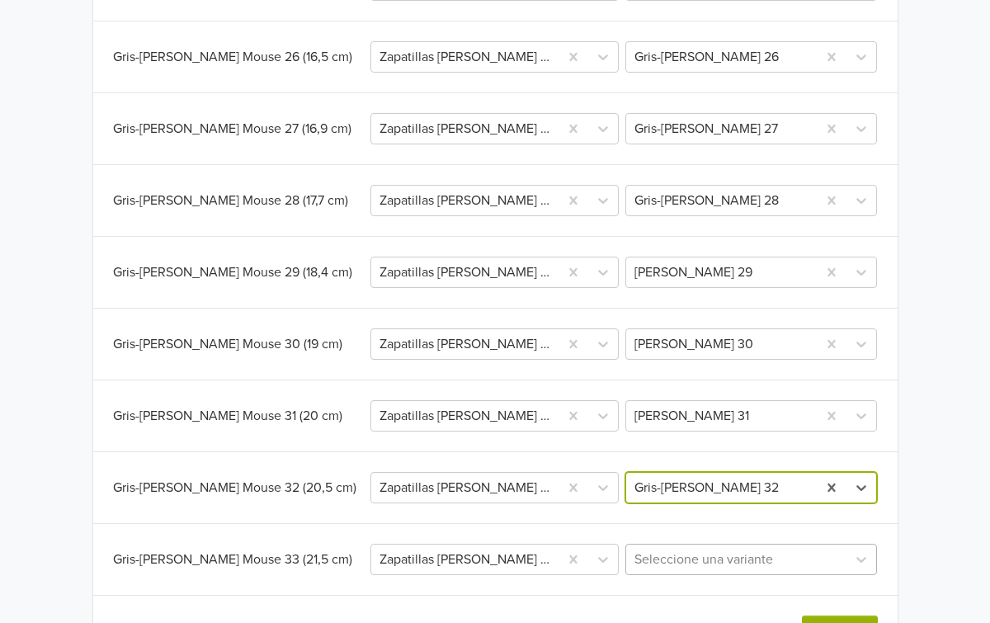
click at [756, 575] on div "Seleccione una variante" at bounding box center [751, 559] width 252 height 31
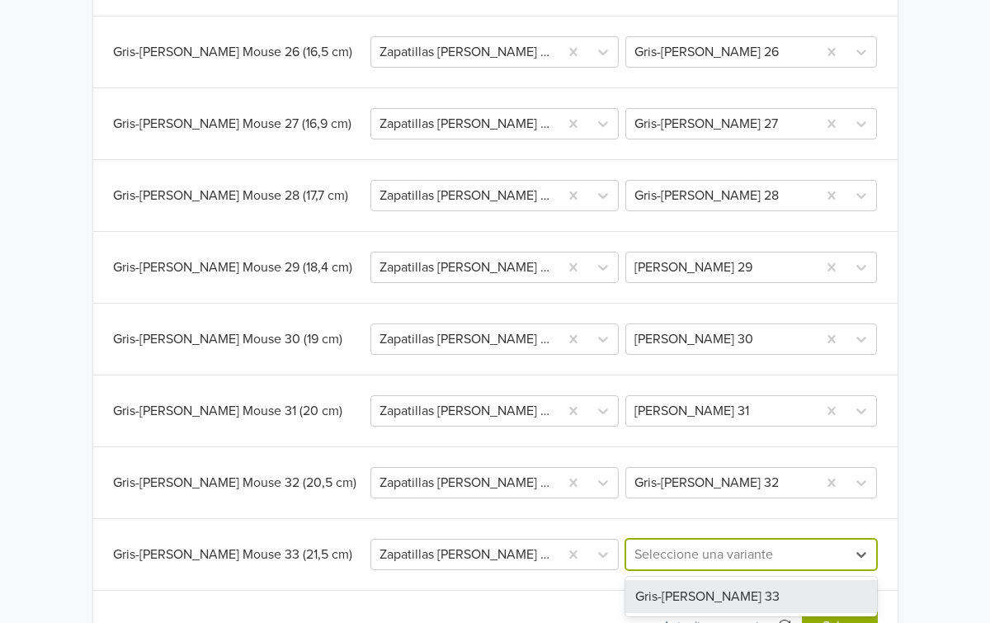
click at [732, 595] on div "Gris-[PERSON_NAME] 33" at bounding box center [751, 596] width 252 height 33
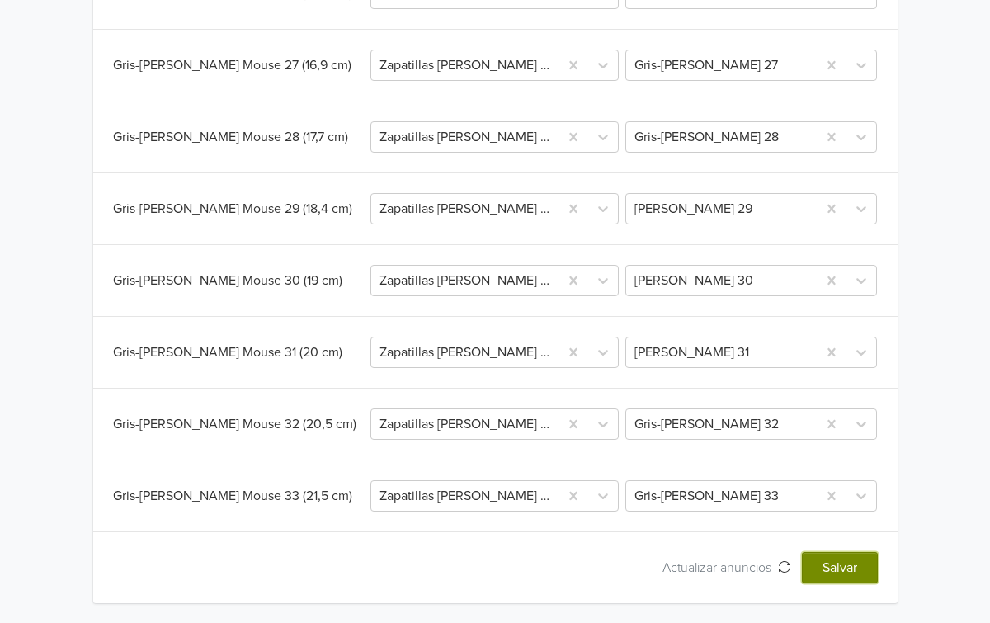
click at [834, 564] on button "Salvar" at bounding box center [840, 567] width 76 height 31
